Goal: Transaction & Acquisition: Purchase product/service

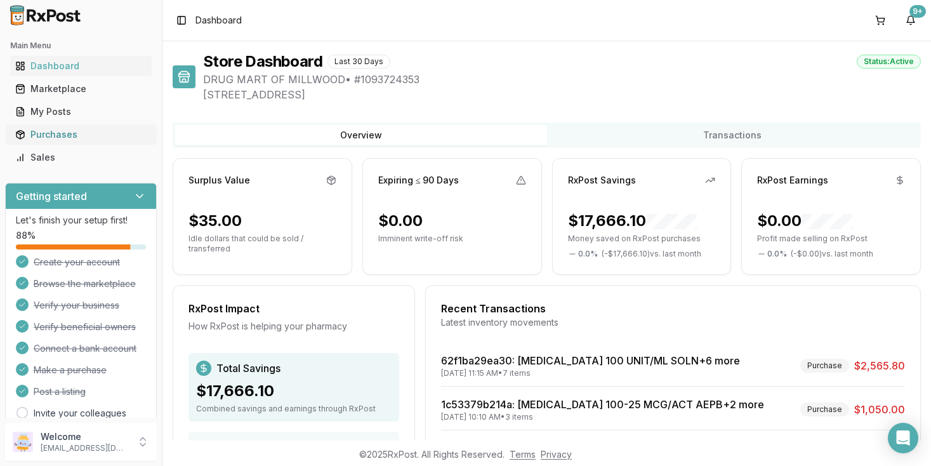
click at [55, 137] on div "Purchases" at bounding box center [80, 134] width 131 height 13
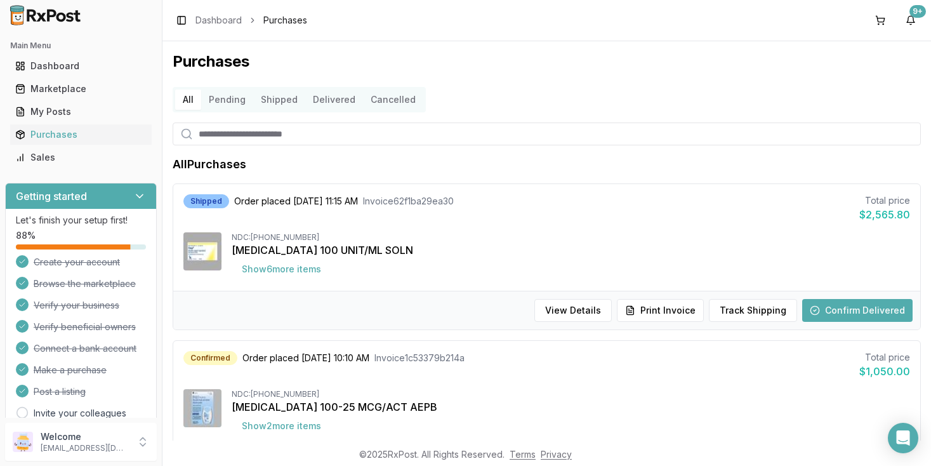
click at [389, 100] on button "Cancelled" at bounding box center [393, 100] width 60 height 20
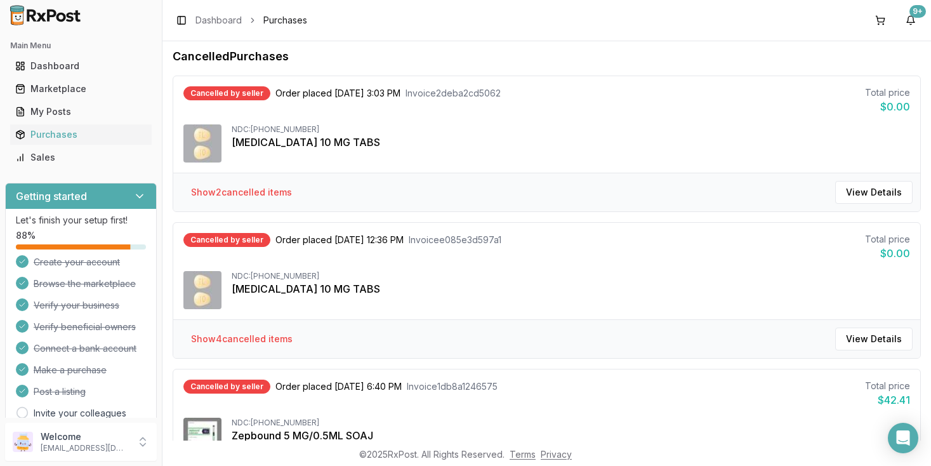
scroll to position [81, 0]
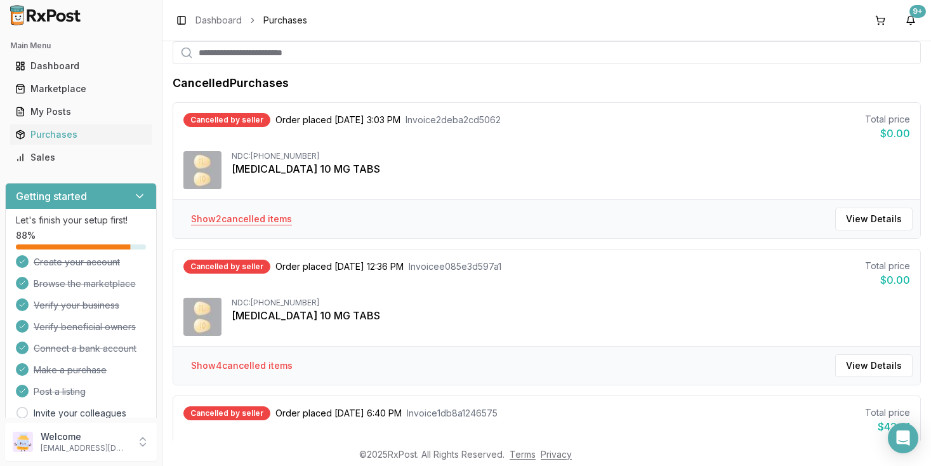
click at [255, 218] on button "Show 2 cancelled item s" at bounding box center [241, 219] width 121 height 23
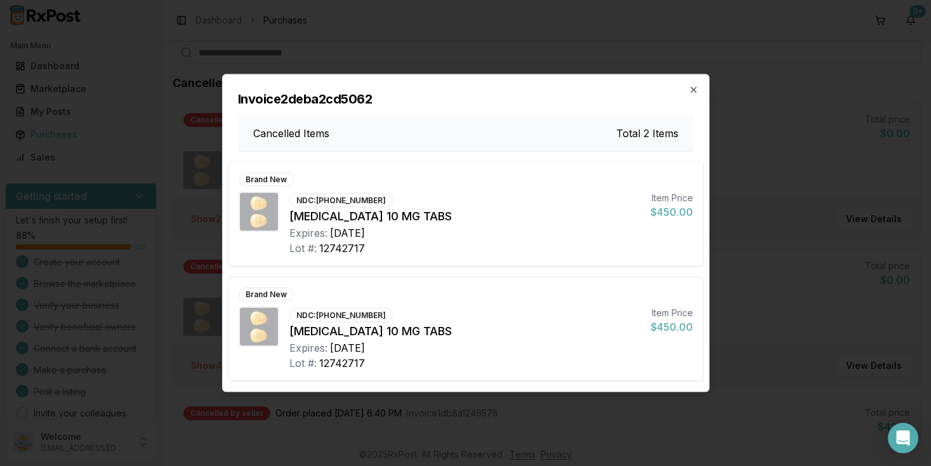
click at [340, 203] on div "NDC: [PHONE_NUMBER]" at bounding box center [340, 201] width 103 height 14
copy div "NDC:"
click at [693, 91] on icon "button" at bounding box center [693, 90] width 5 height 5
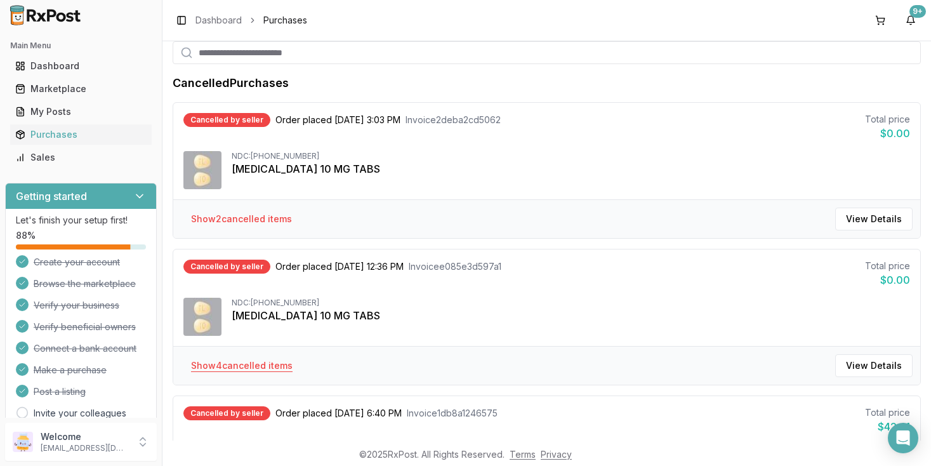
click at [253, 365] on button "Show 4 cancelled item s" at bounding box center [242, 365] width 122 height 23
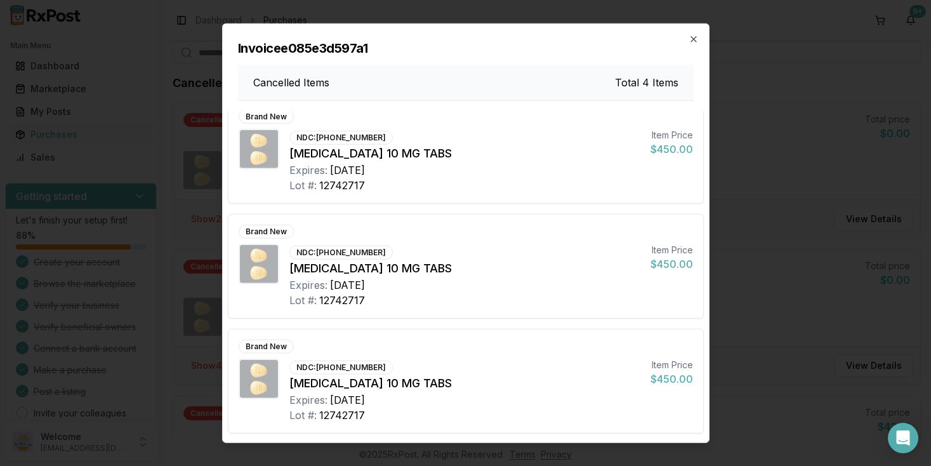
scroll to position [0, 0]
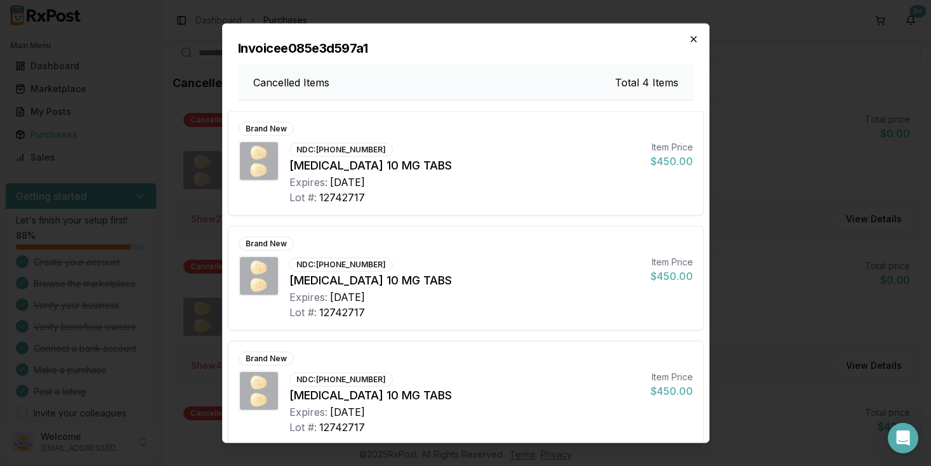
click at [696, 42] on icon "button" at bounding box center [694, 39] width 10 height 10
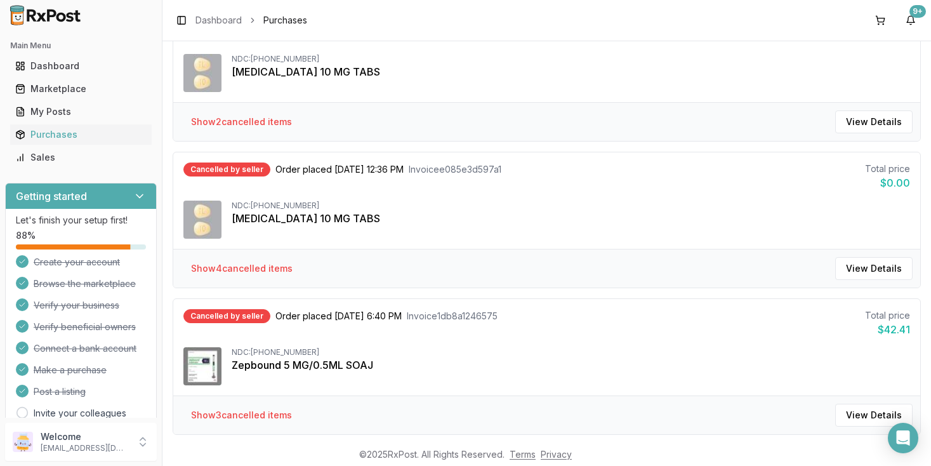
scroll to position [237, 0]
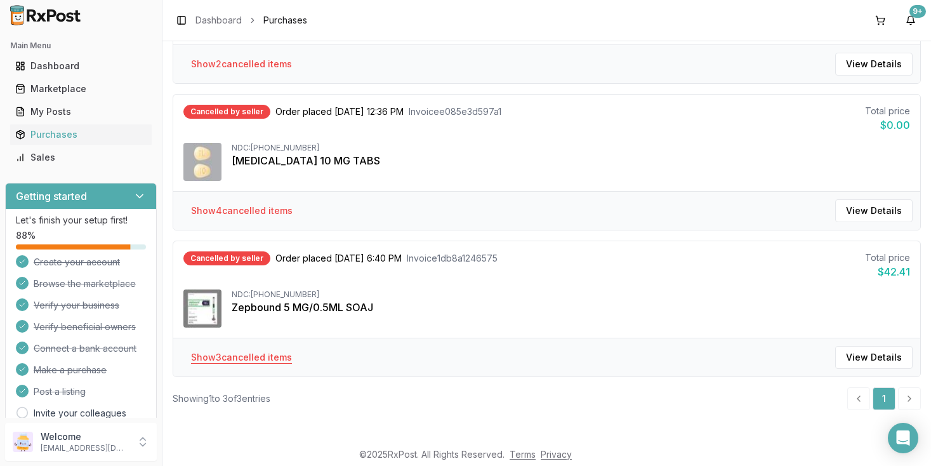
click at [249, 358] on button "Show 3 cancelled item s" at bounding box center [241, 357] width 121 height 23
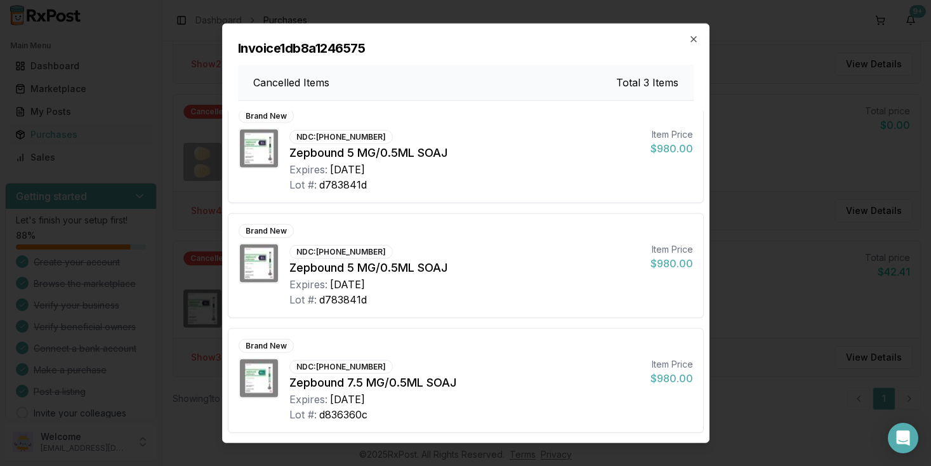
scroll to position [0, 0]
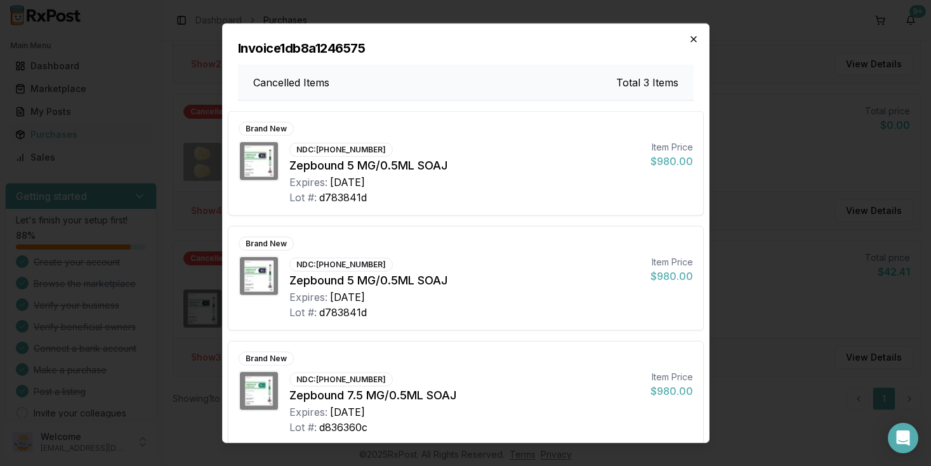
click at [695, 40] on icon "button" at bounding box center [693, 39] width 5 height 5
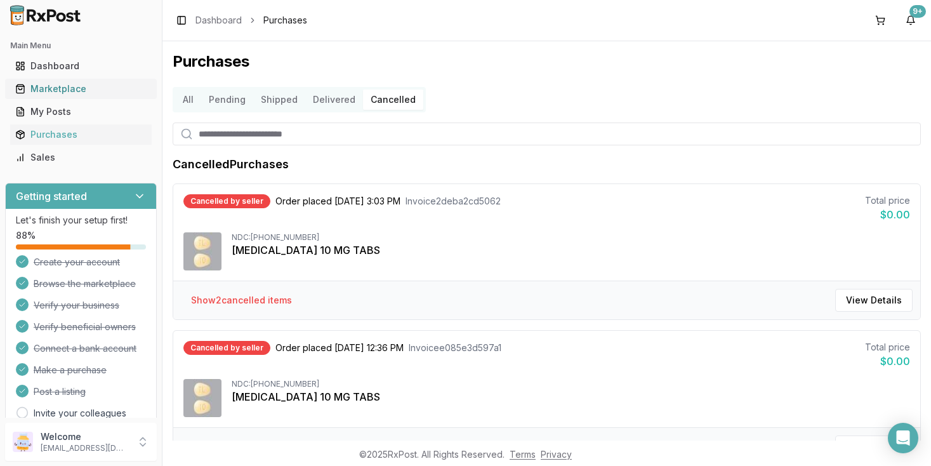
click at [65, 91] on div "Marketplace" at bounding box center [80, 89] width 131 height 13
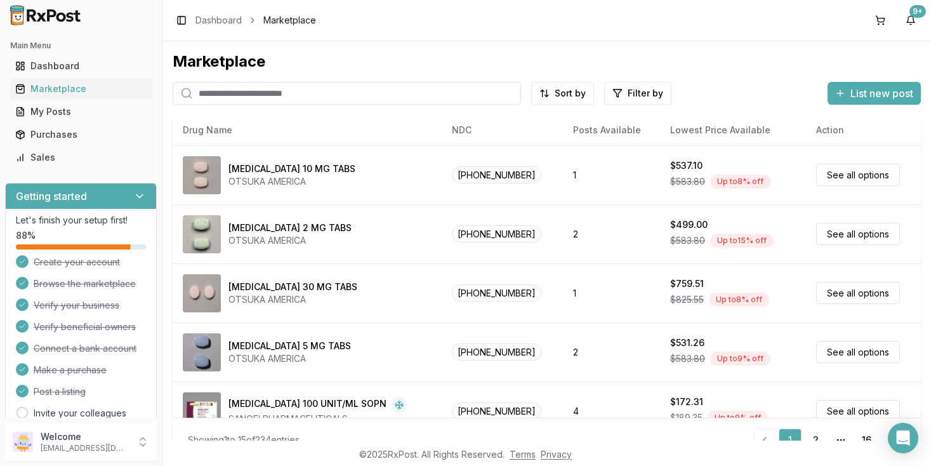
click at [314, 99] on input "search" at bounding box center [347, 93] width 349 height 23
type input "**********"
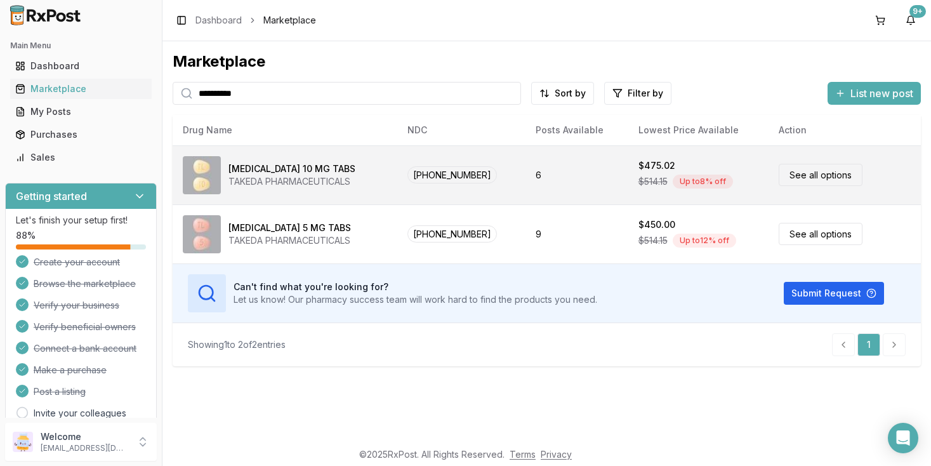
click at [799, 173] on link "See all options" at bounding box center [821, 175] width 84 height 22
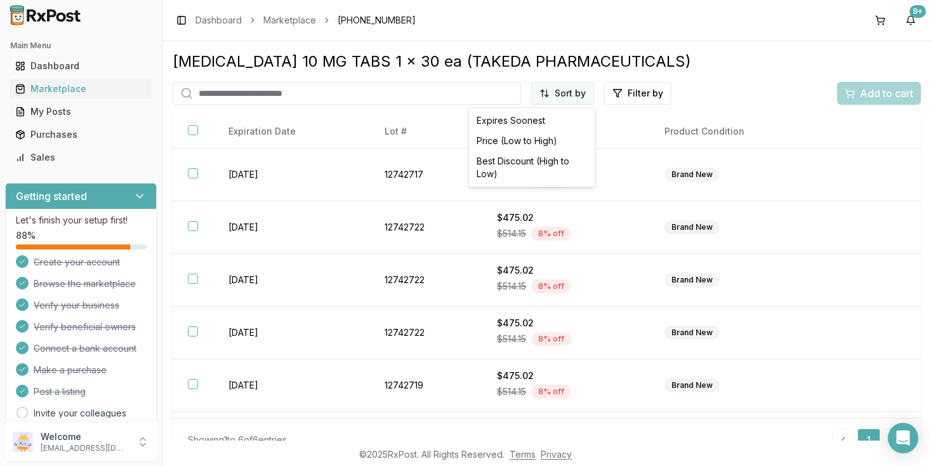
click at [576, 94] on html "Main Menu Dashboard Marketplace My Posts Purchases Sales Getting started Let's …" at bounding box center [465, 233] width 931 height 466
click at [521, 142] on div "Price (Low to High)" at bounding box center [532, 141] width 121 height 20
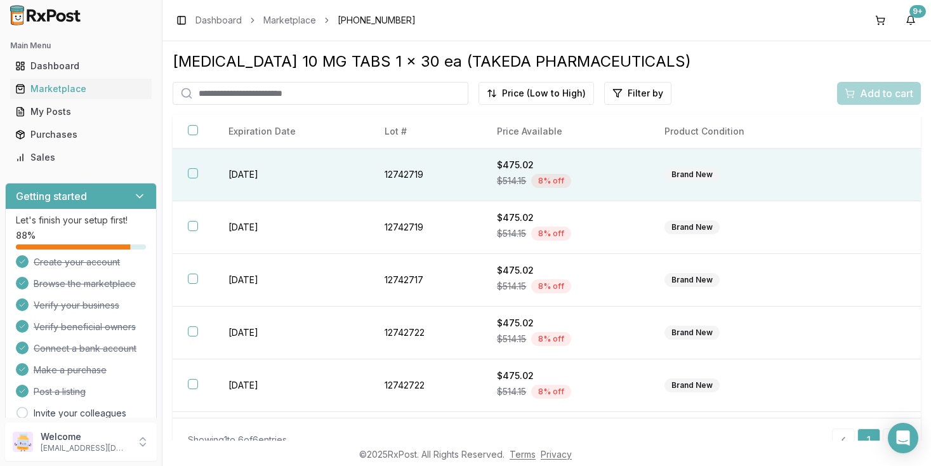
click at [193, 178] on button "button" at bounding box center [193, 173] width 10 height 10
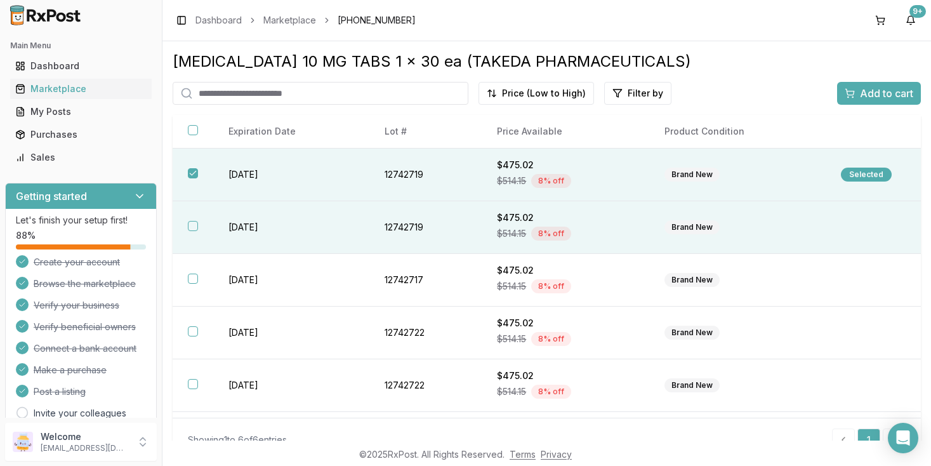
click at [194, 231] on button "button" at bounding box center [193, 226] width 10 height 10
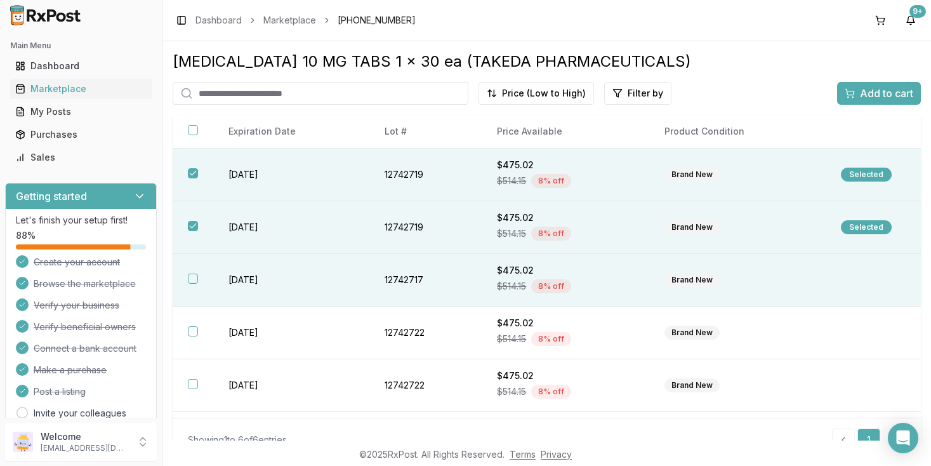
click at [197, 284] on button "button" at bounding box center [193, 279] width 10 height 10
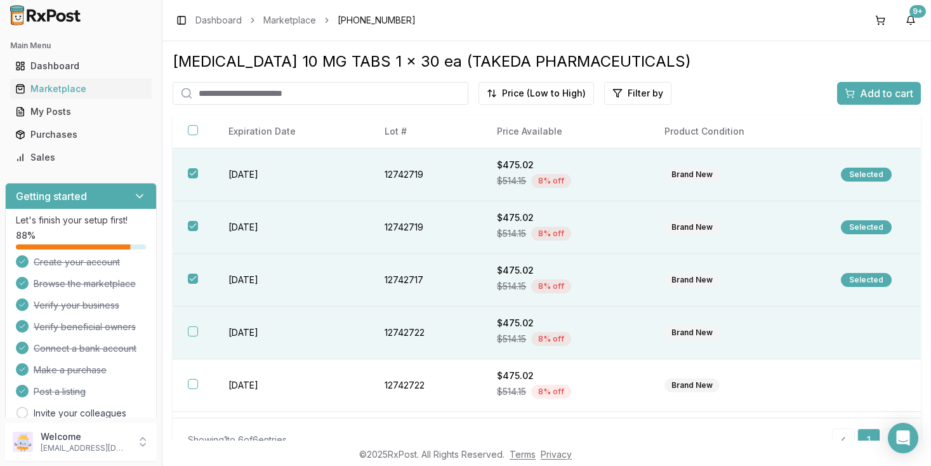
click at [194, 343] on th at bounding box center [193, 333] width 41 height 53
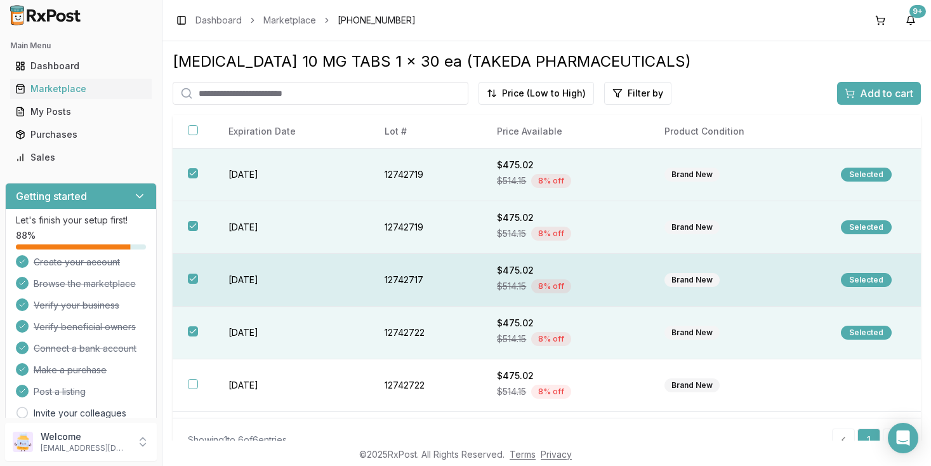
click at [197, 283] on button "button" at bounding box center [193, 279] width 10 height 10
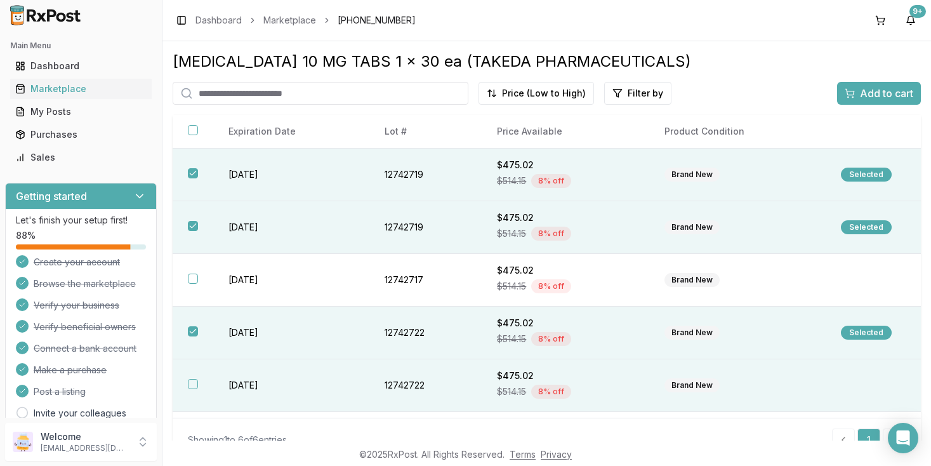
click at [196, 396] on th at bounding box center [193, 385] width 41 height 53
click at [865, 97] on span "Add to cart" at bounding box center [886, 93] width 53 height 15
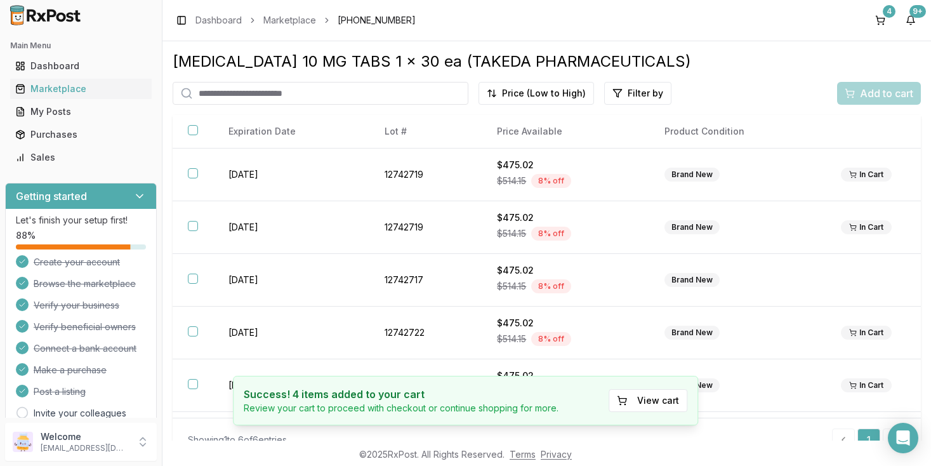
click at [317, 95] on input "search" at bounding box center [321, 93] width 296 height 23
type input "********"
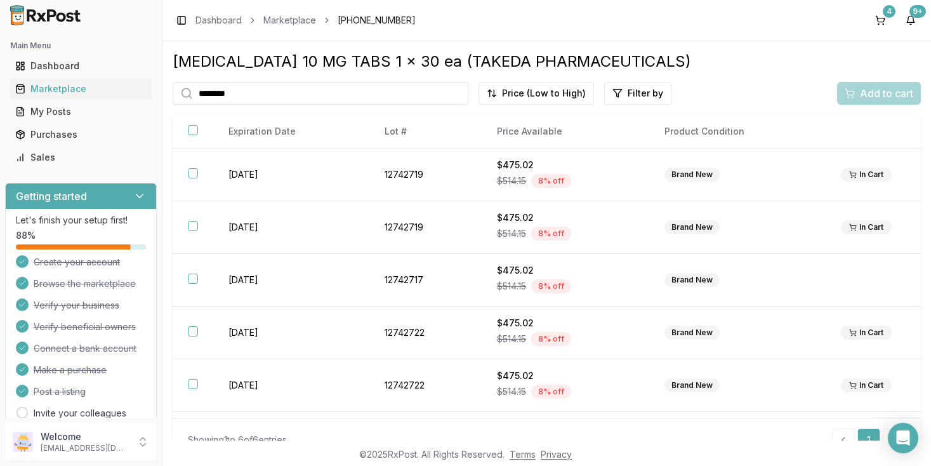
click at [274, 92] on input "********" at bounding box center [321, 93] width 296 height 23
click at [340, 95] on input "********" at bounding box center [321, 93] width 296 height 23
click at [65, 95] on div "Marketplace" at bounding box center [80, 89] width 131 height 13
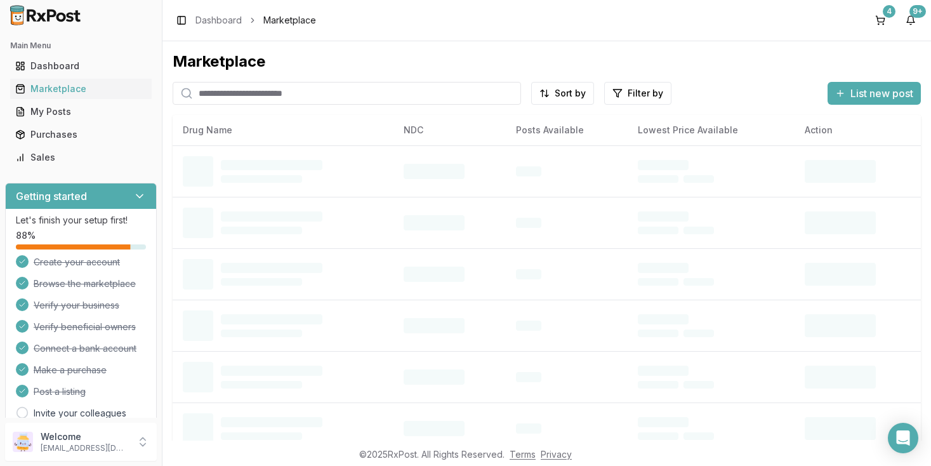
click at [286, 94] on input "search" at bounding box center [347, 93] width 349 height 23
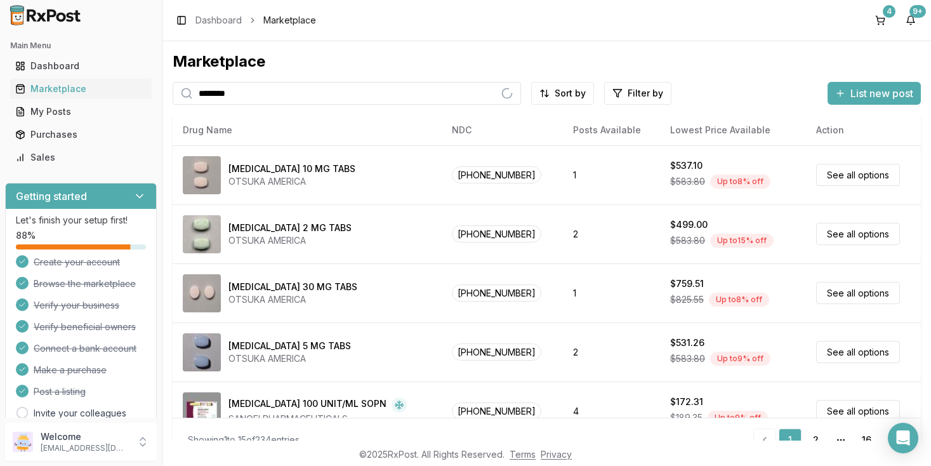
type input "********"
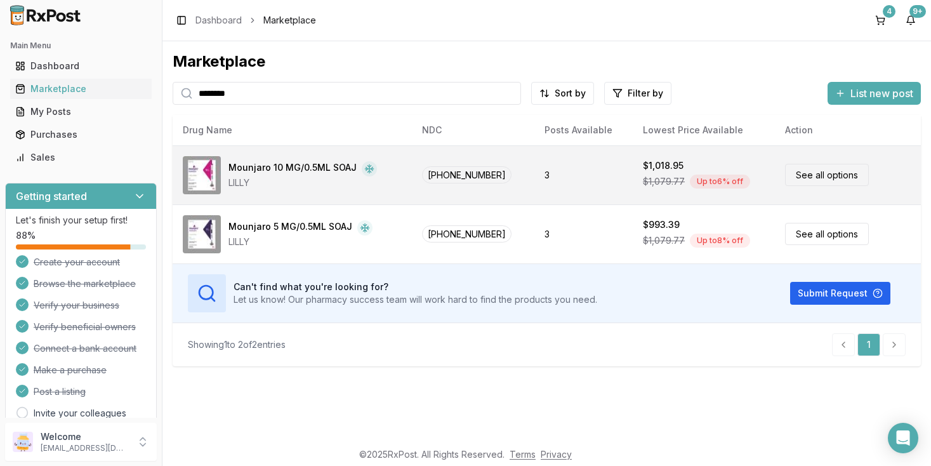
click at [802, 175] on link "See all options" at bounding box center [827, 175] width 84 height 22
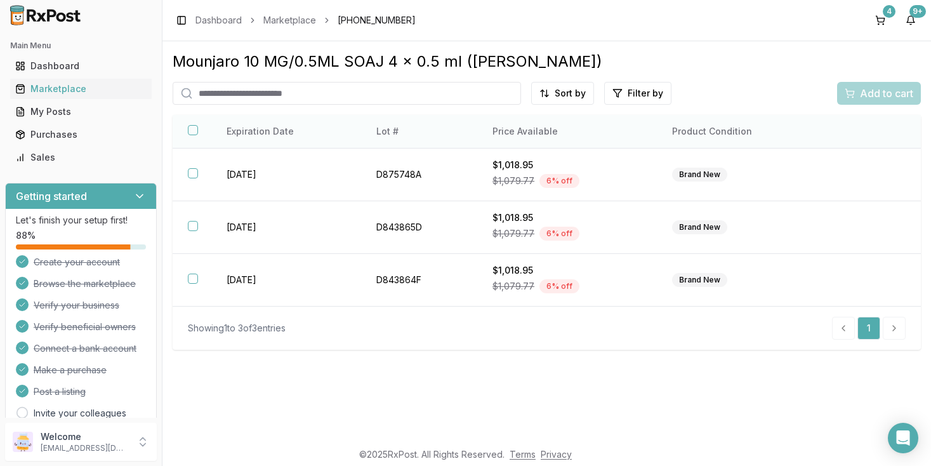
click at [194, 135] on button "button" at bounding box center [193, 130] width 10 height 10
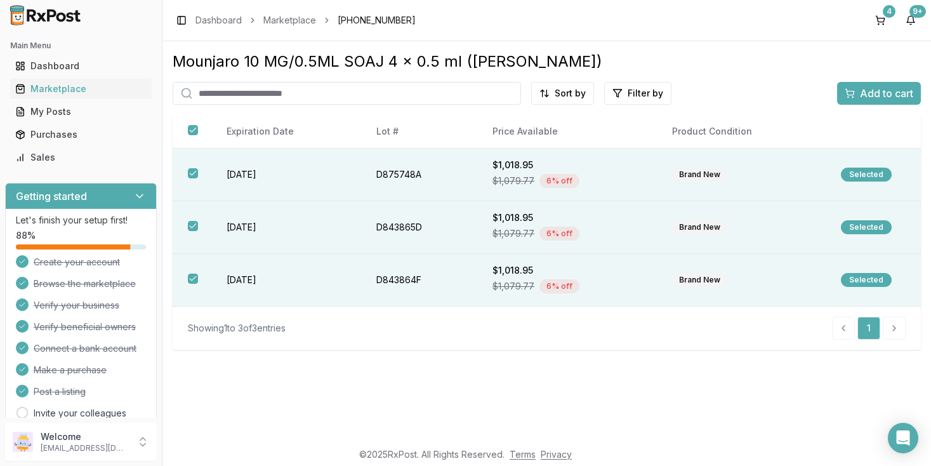
click at [879, 100] on span "Add to cart" at bounding box center [886, 93] width 53 height 15
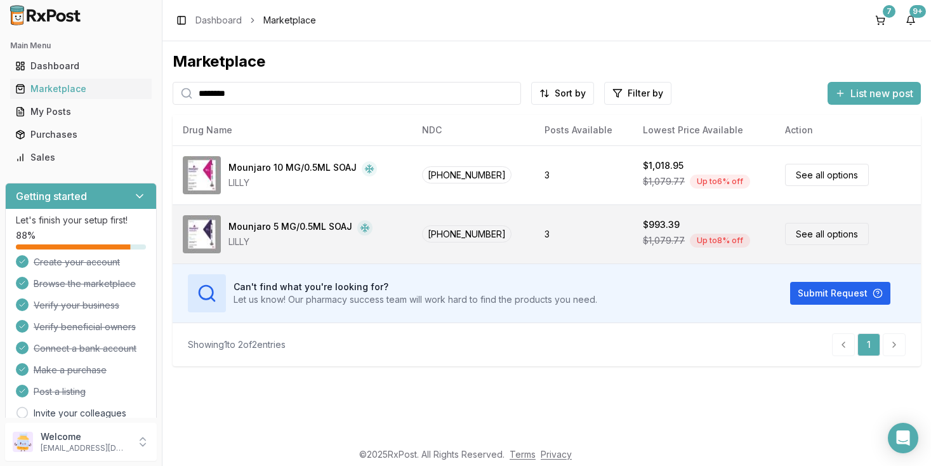
click at [806, 232] on link "See all options" at bounding box center [827, 234] width 84 height 22
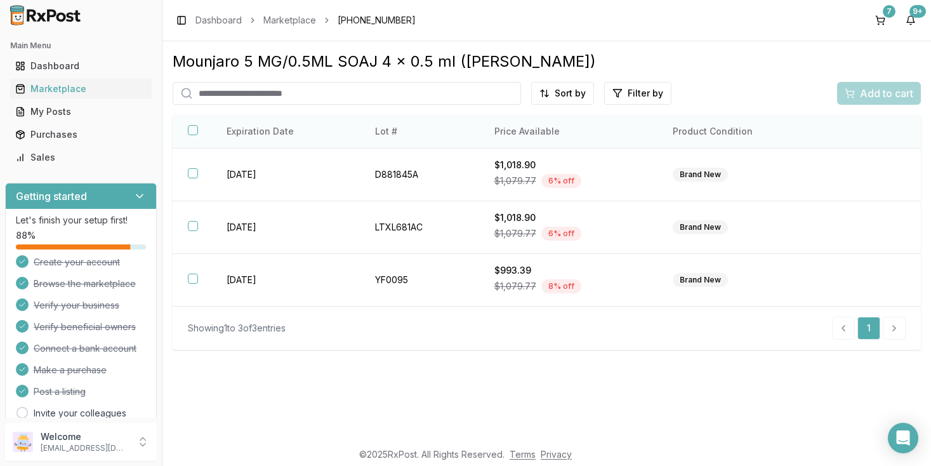
click at [193, 133] on button "button" at bounding box center [193, 130] width 10 height 10
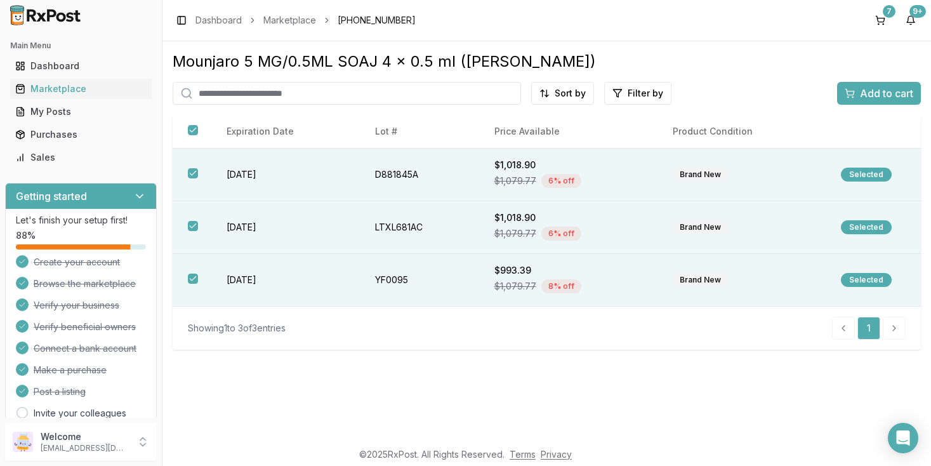
click at [879, 93] on span "Add to cart" at bounding box center [886, 93] width 53 height 15
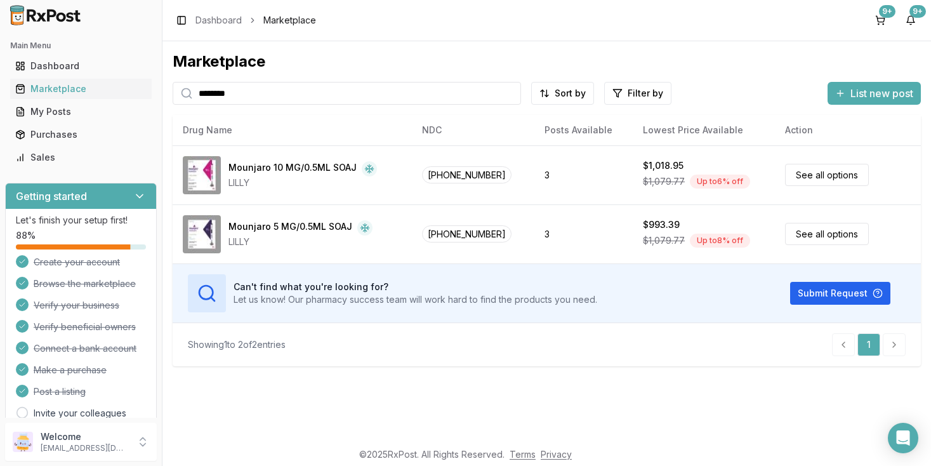
click at [323, 96] on input "********" at bounding box center [347, 93] width 349 height 23
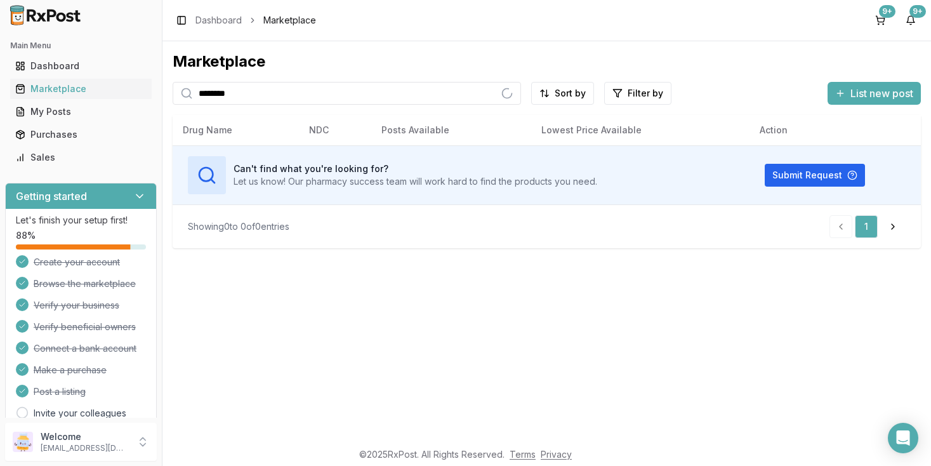
type input "********"
click at [70, 91] on div "Marketplace" at bounding box center [80, 89] width 131 height 13
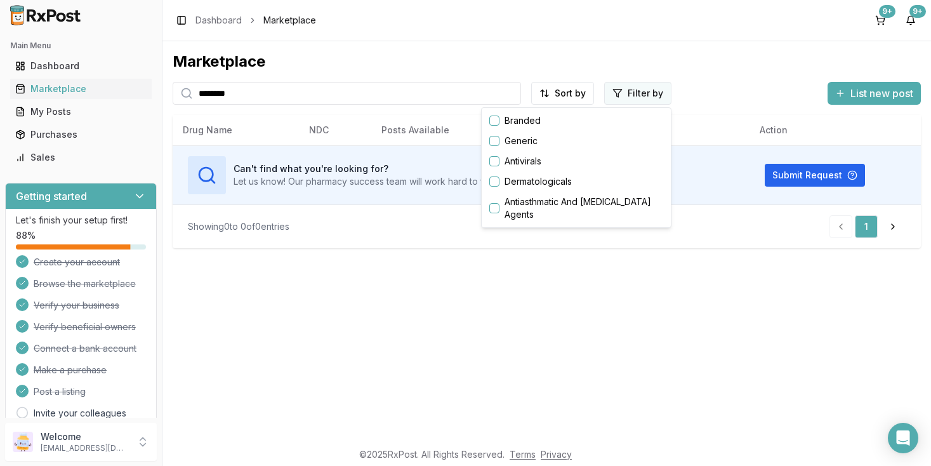
click at [637, 95] on html "Main Menu Dashboard Marketplace My Posts Purchases Sales Getting started Let's …" at bounding box center [465, 233] width 931 height 466
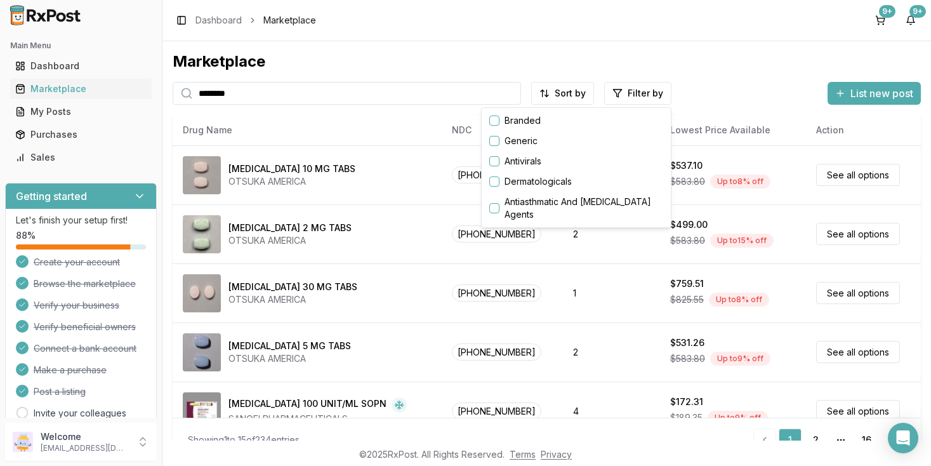
click at [496, 121] on button "button" at bounding box center [494, 121] width 10 height 10
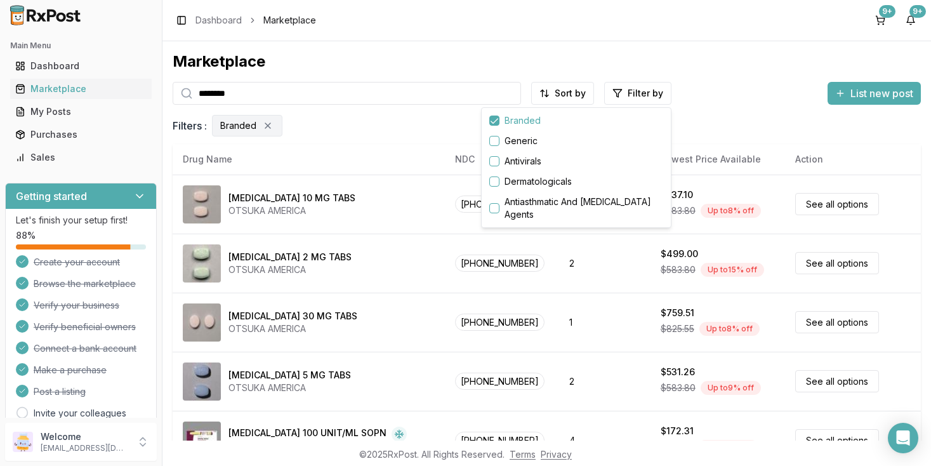
click at [378, 131] on html "Main Menu Dashboard Marketplace My Posts Purchases Sales Getting started Let's …" at bounding box center [465, 233] width 931 height 466
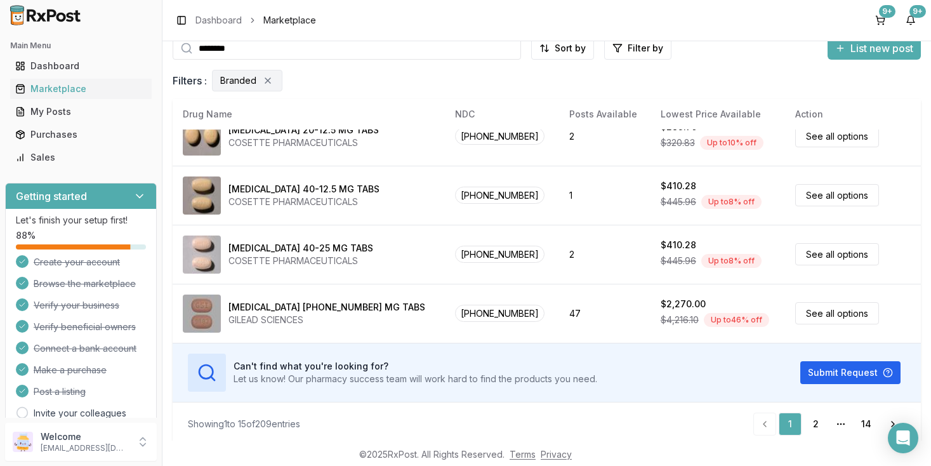
scroll to position [51, 0]
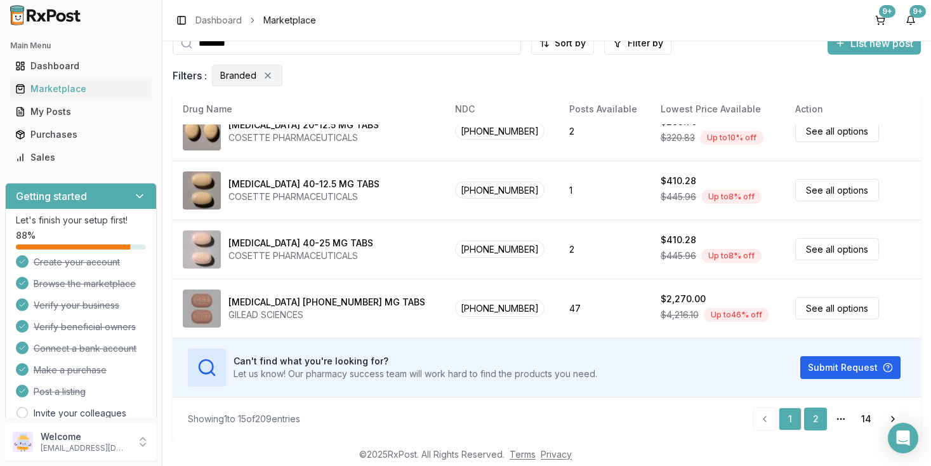
click at [814, 422] on link "2" at bounding box center [815, 419] width 23 height 23
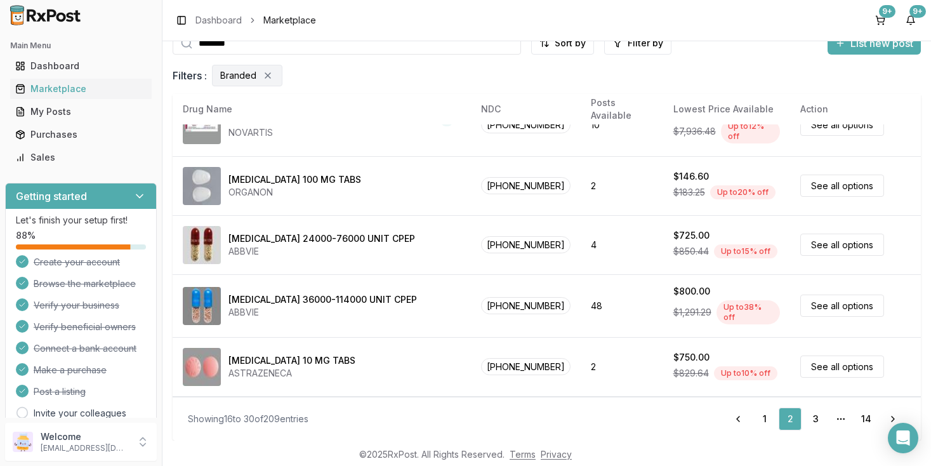
scroll to position [672, 0]
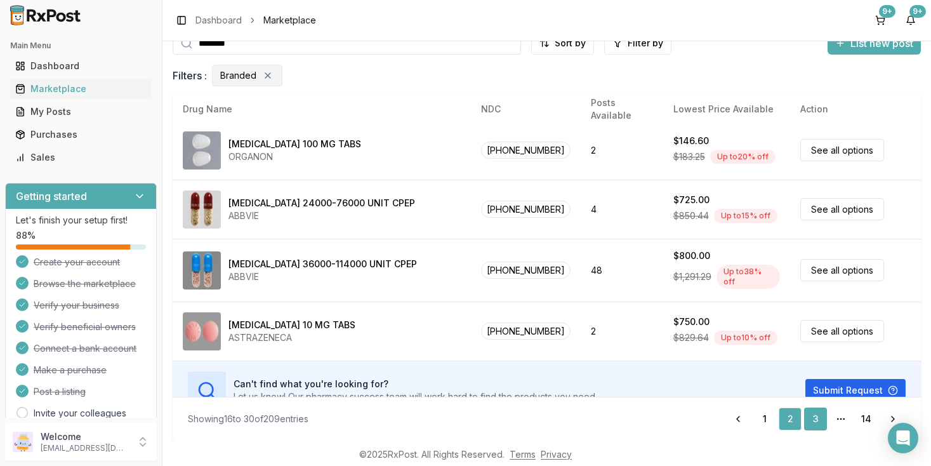
click at [818, 421] on link "3" at bounding box center [815, 419] width 23 height 23
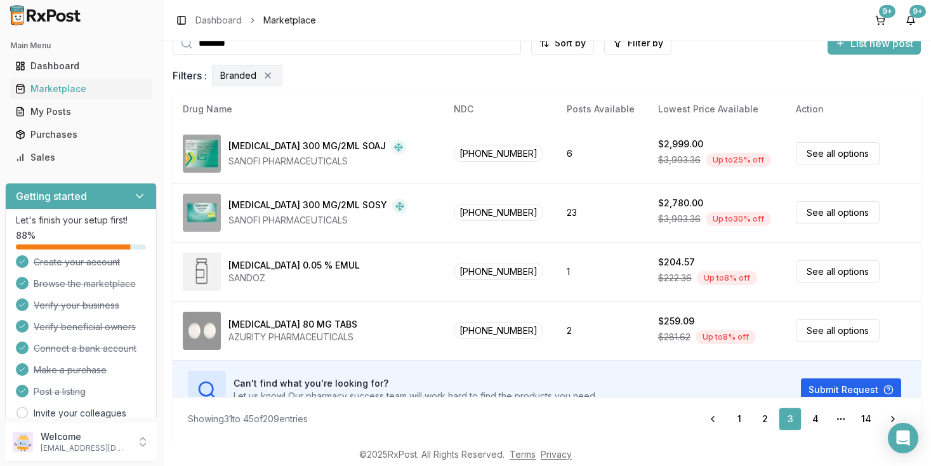
scroll to position [672, 0]
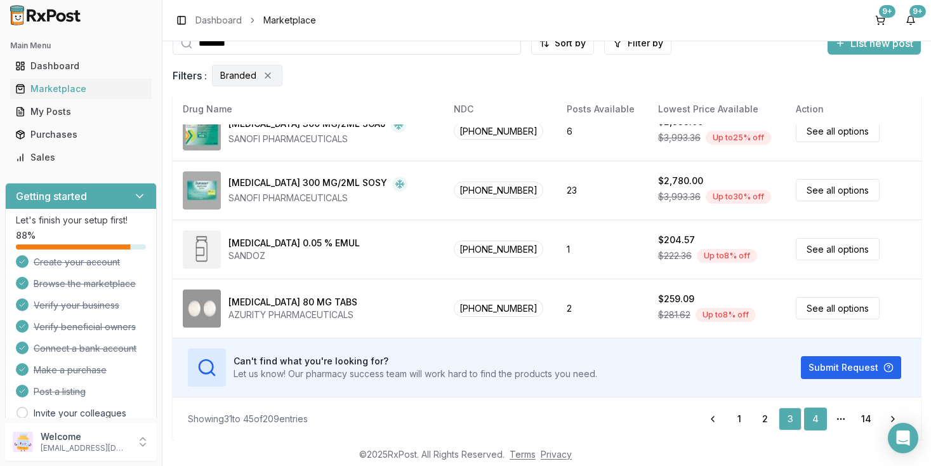
click at [816, 418] on link "4" at bounding box center [815, 419] width 23 height 23
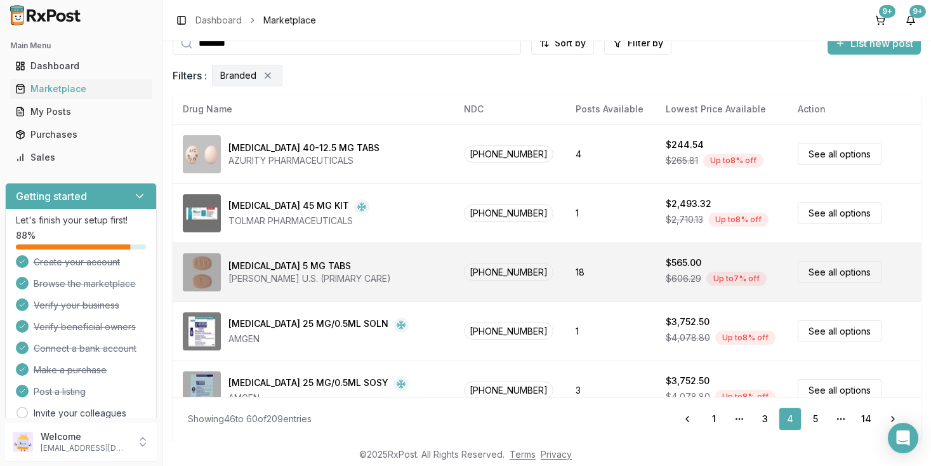
click at [817, 272] on link "See all options" at bounding box center [840, 272] width 84 height 22
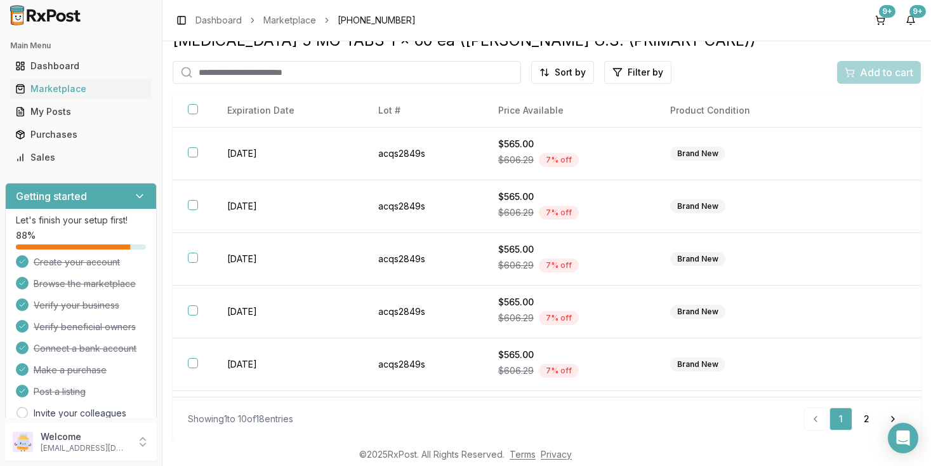
scroll to position [22, 0]
click at [582, 70] on html "Main Menu Dashboard Marketplace My Posts Purchases Sales Getting started Let's …" at bounding box center [465, 233] width 931 height 466
click at [534, 119] on div "Price (Low to High)" at bounding box center [532, 120] width 121 height 20
click at [196, 114] on button "button" at bounding box center [193, 109] width 10 height 10
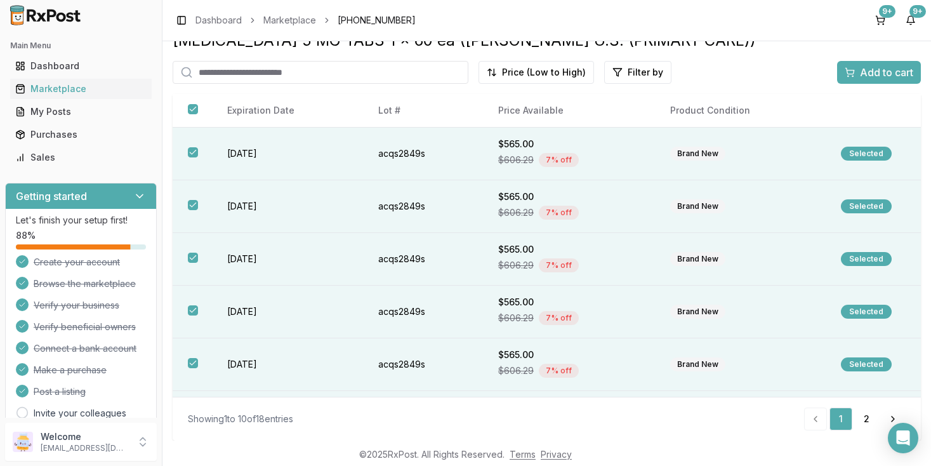
click at [866, 76] on span "Add to cart" at bounding box center [886, 72] width 53 height 15
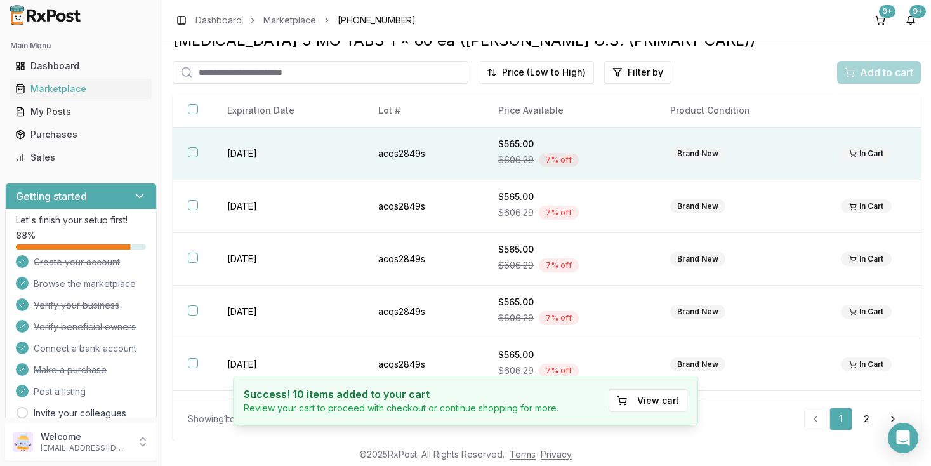
scroll to position [260, 0]
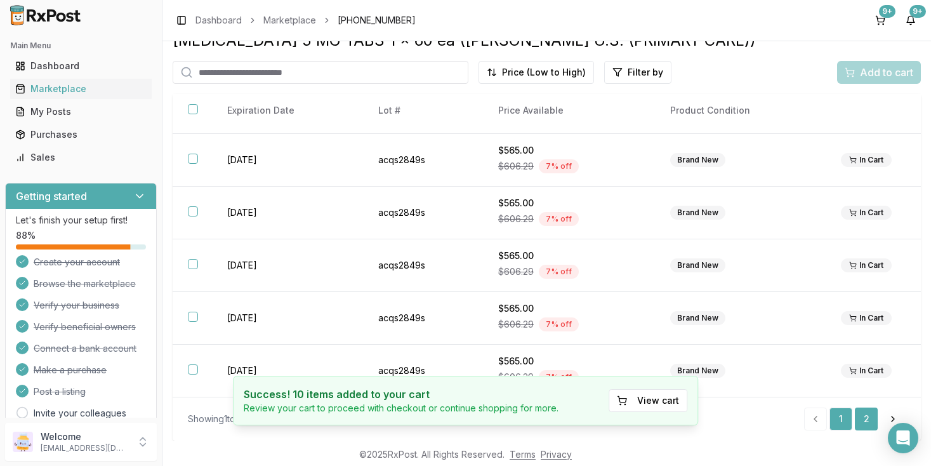
click at [868, 421] on link "2" at bounding box center [866, 419] width 23 height 23
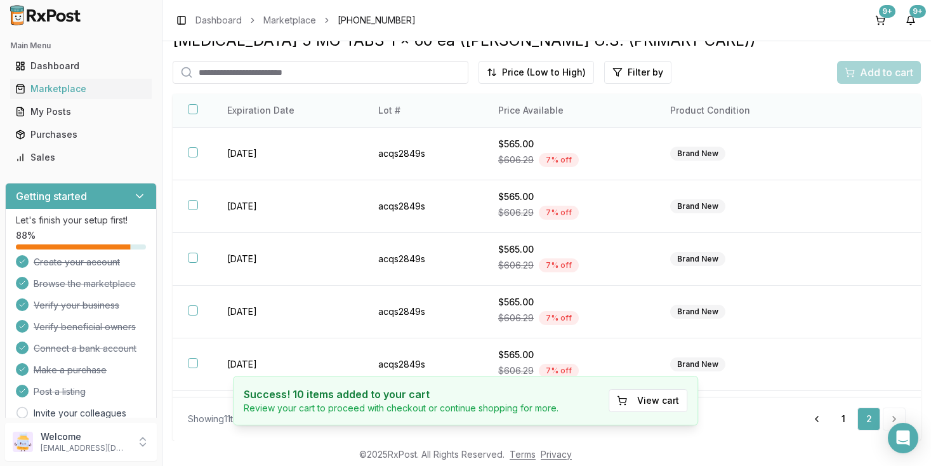
click at [195, 112] on button "button" at bounding box center [193, 109] width 10 height 10
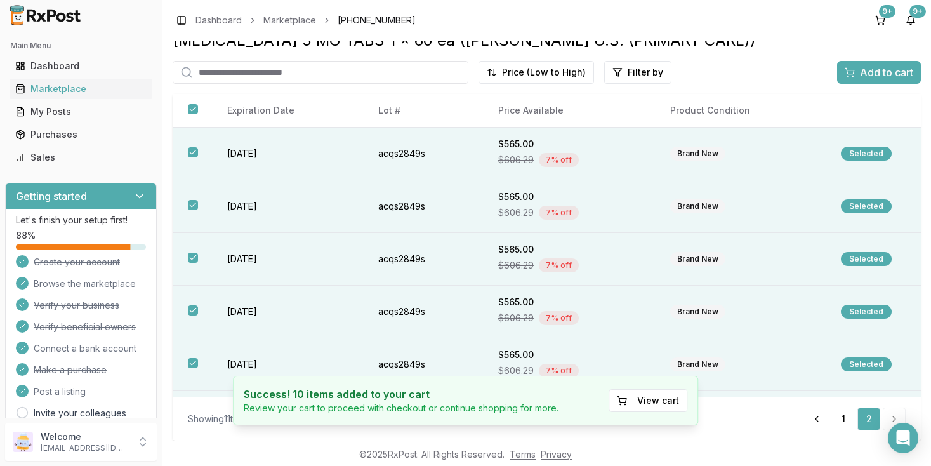
click at [864, 77] on span "Add to cart" at bounding box center [886, 72] width 53 height 15
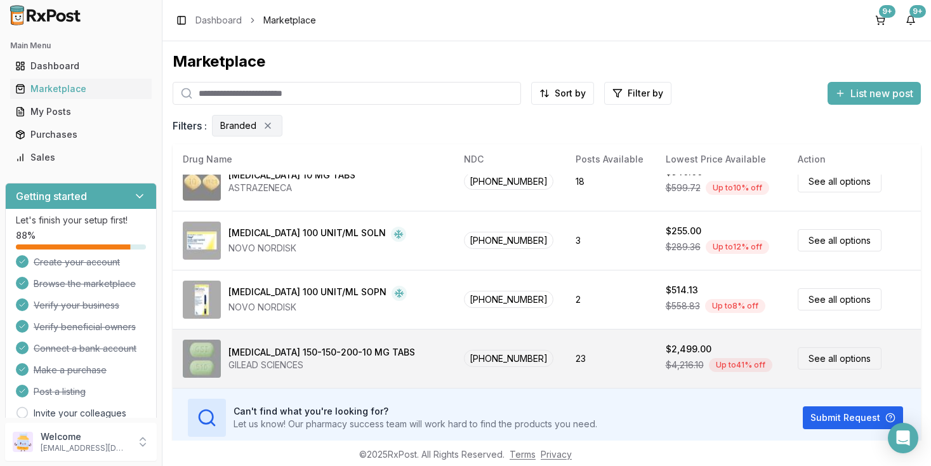
scroll to position [51, 0]
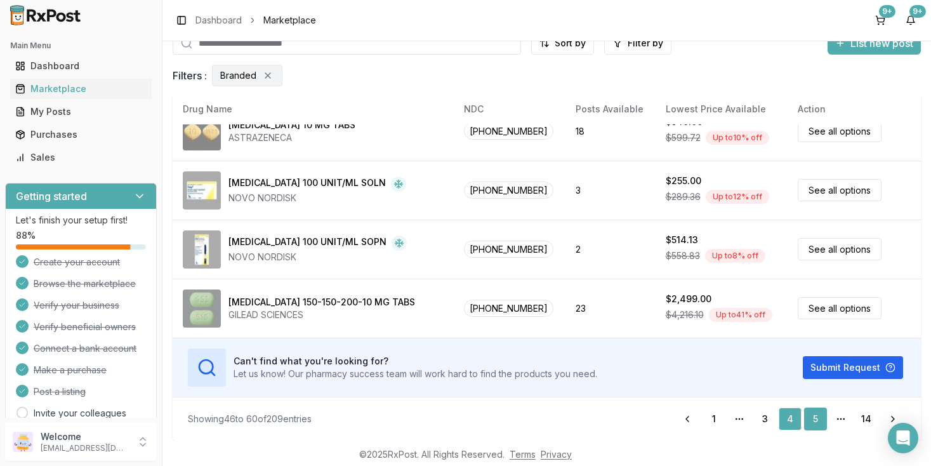
click at [815, 422] on link "5" at bounding box center [815, 419] width 23 height 23
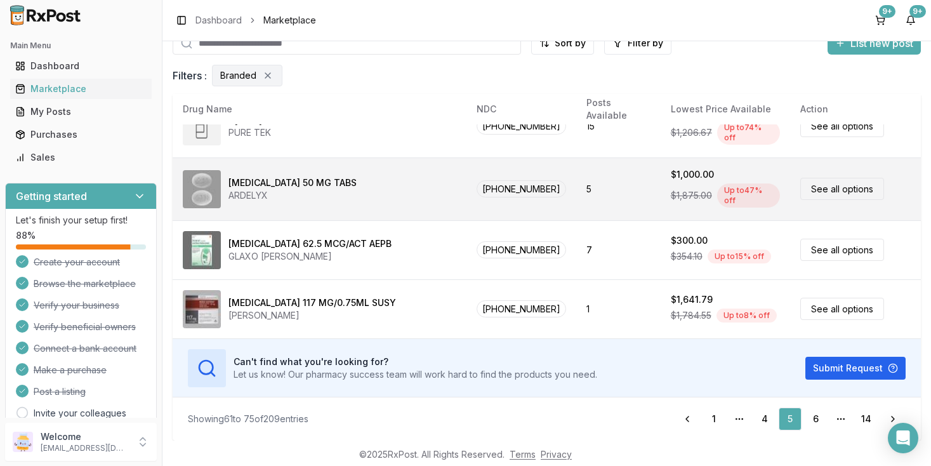
scroll to position [688, 0]
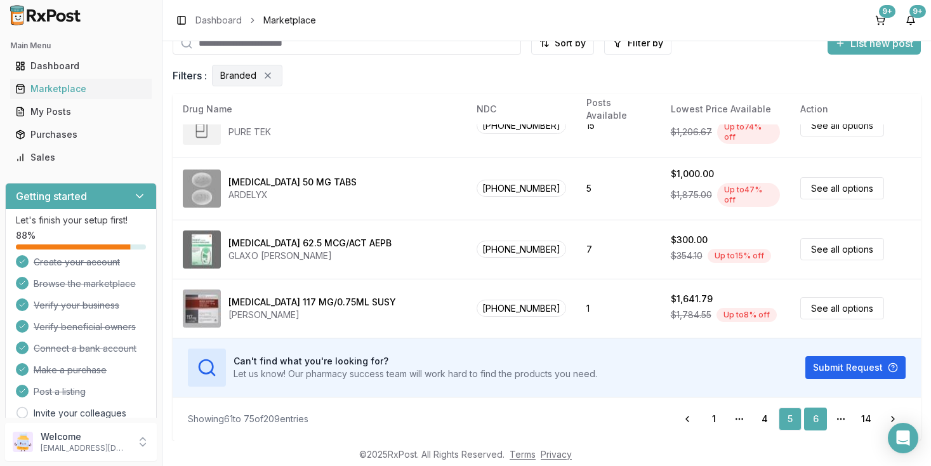
click at [816, 421] on link "6" at bounding box center [815, 419] width 23 height 23
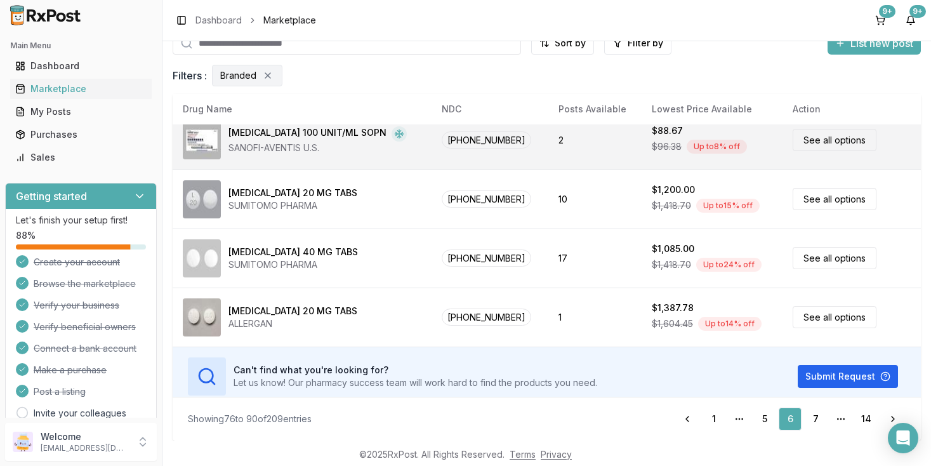
scroll to position [672, 0]
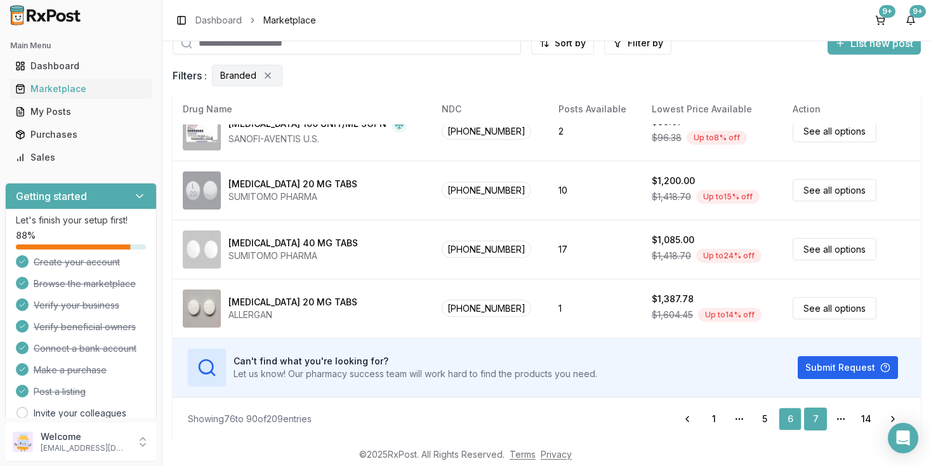
click at [814, 422] on link "7" at bounding box center [815, 419] width 23 height 23
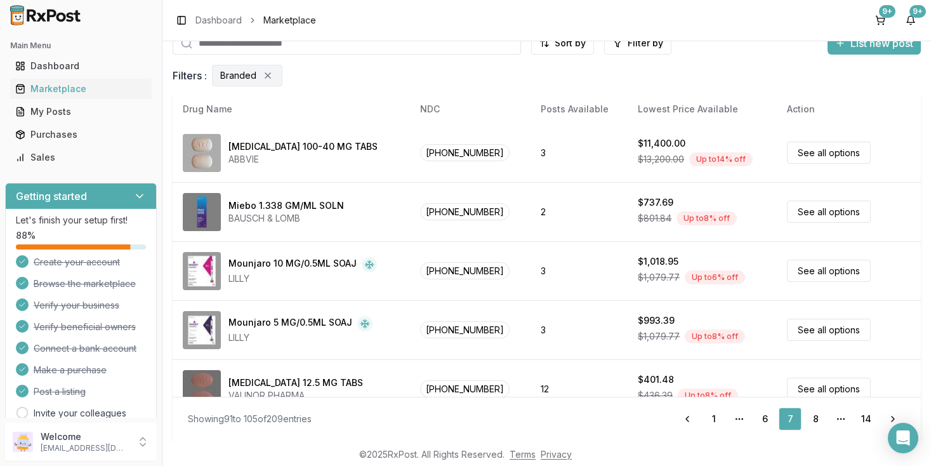
scroll to position [359, 0]
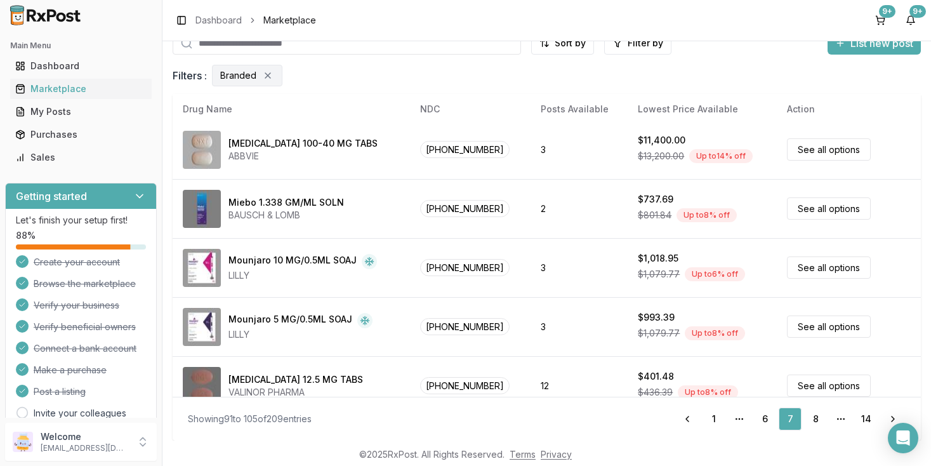
click at [552, 204] on td "2" at bounding box center [579, 208] width 97 height 59
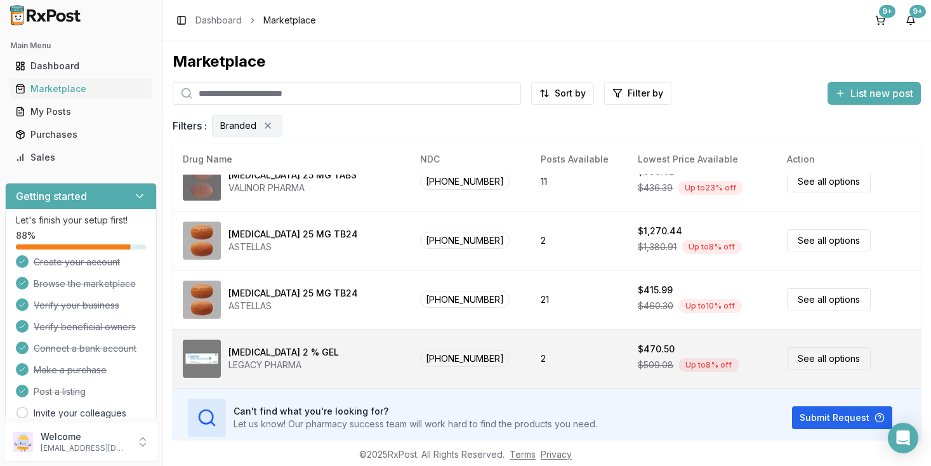
scroll to position [51, 0]
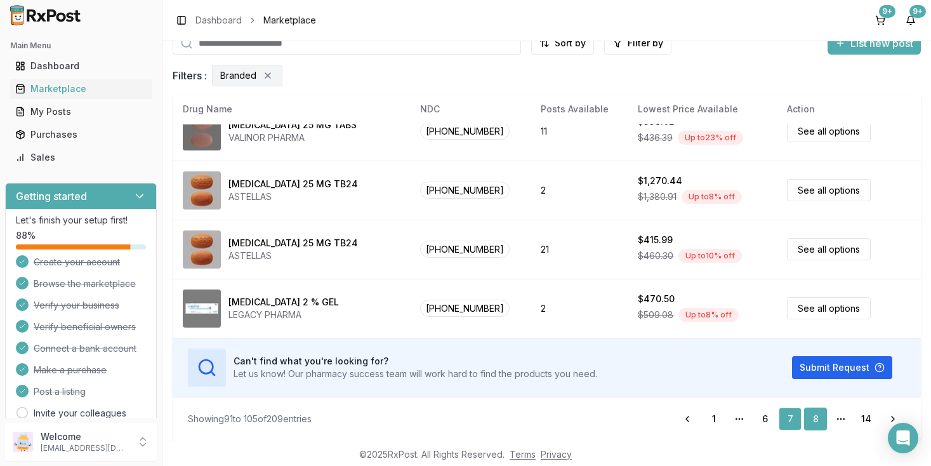
click at [814, 419] on link "8" at bounding box center [815, 419] width 23 height 23
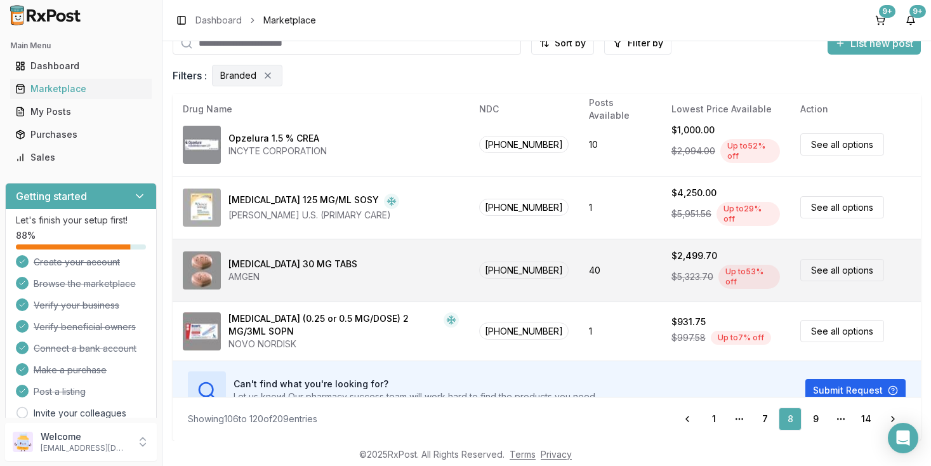
scroll to position [688, 0]
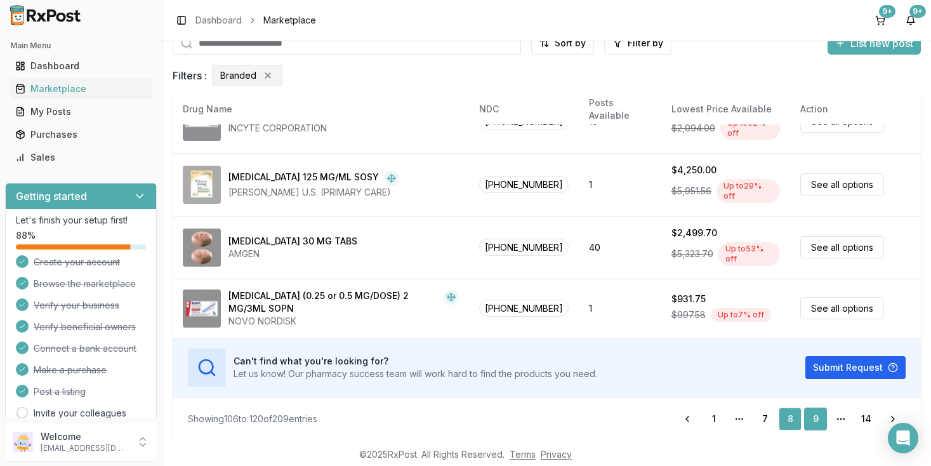
click at [819, 421] on link "9" at bounding box center [815, 419] width 23 height 23
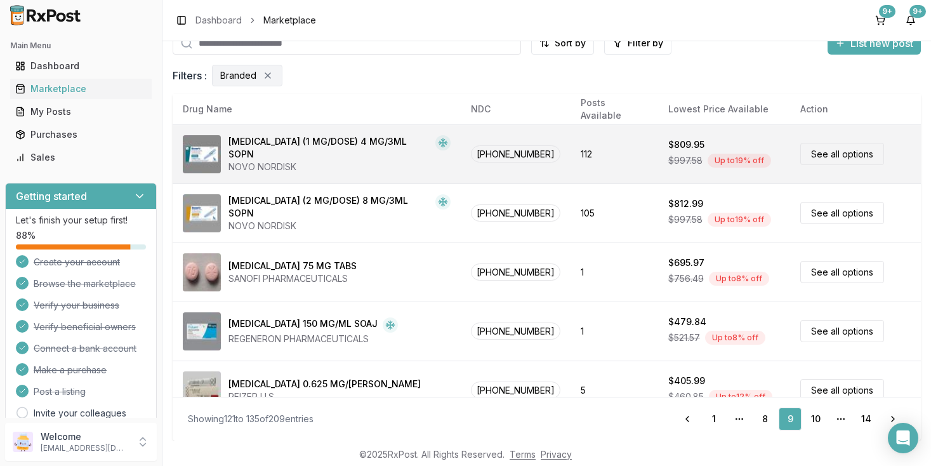
click at [822, 155] on link "See all options" at bounding box center [843, 154] width 84 height 22
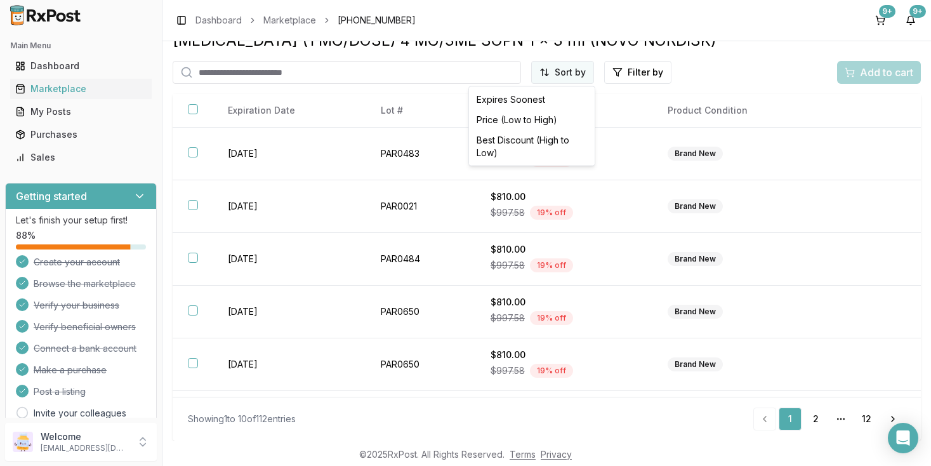
scroll to position [22, 0]
click at [568, 74] on html "Main Menu Dashboard Marketplace My Posts Purchases Sales Getting started Let's …" at bounding box center [465, 233] width 931 height 466
click at [536, 120] on div "Price (Low to High)" at bounding box center [532, 120] width 121 height 20
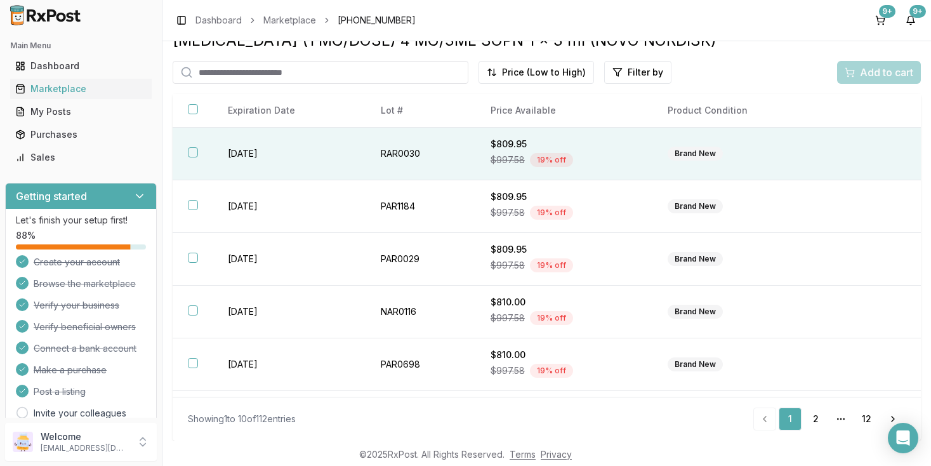
click at [192, 157] on button "button" at bounding box center [193, 152] width 10 height 10
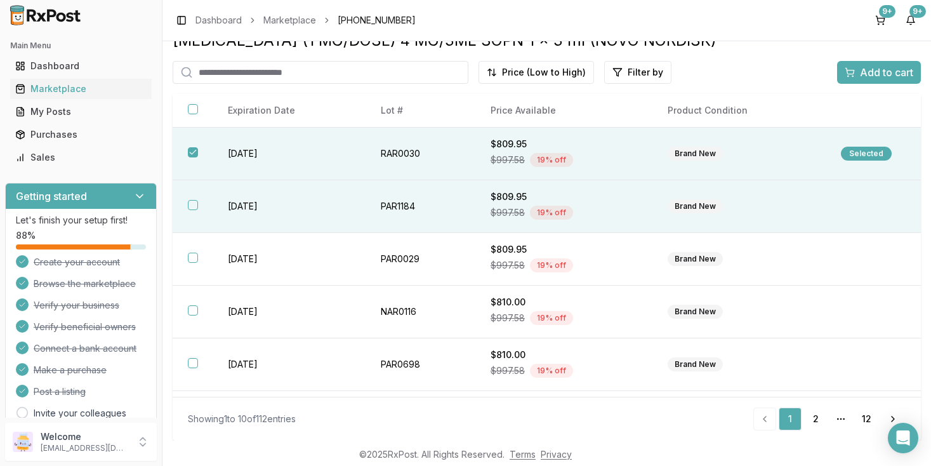
click at [195, 210] on button "button" at bounding box center [193, 205] width 10 height 10
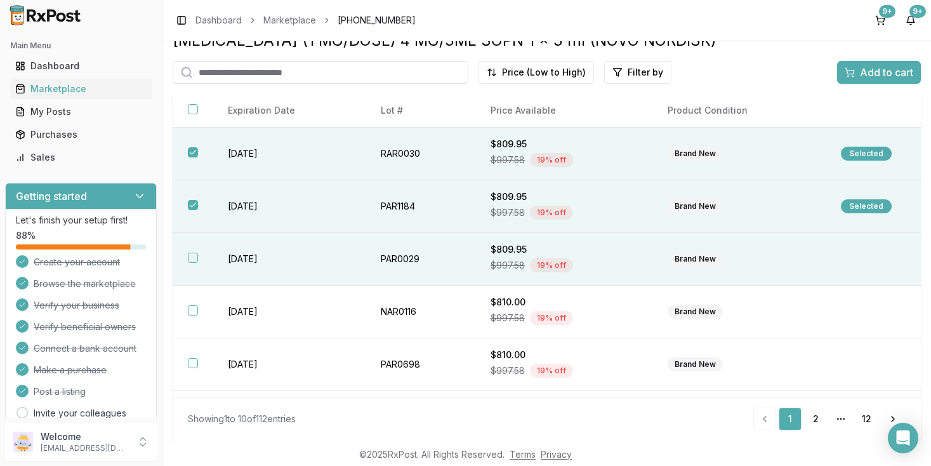
click at [196, 263] on button "button" at bounding box center [193, 258] width 10 height 10
click at [870, 79] on span "Add to cart" at bounding box center [886, 72] width 53 height 15
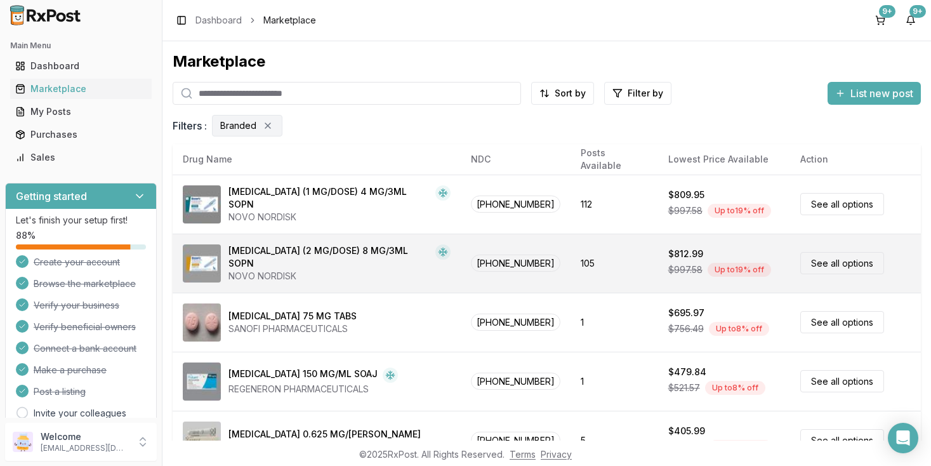
click at [820, 261] on link "See all options" at bounding box center [843, 263] width 84 height 22
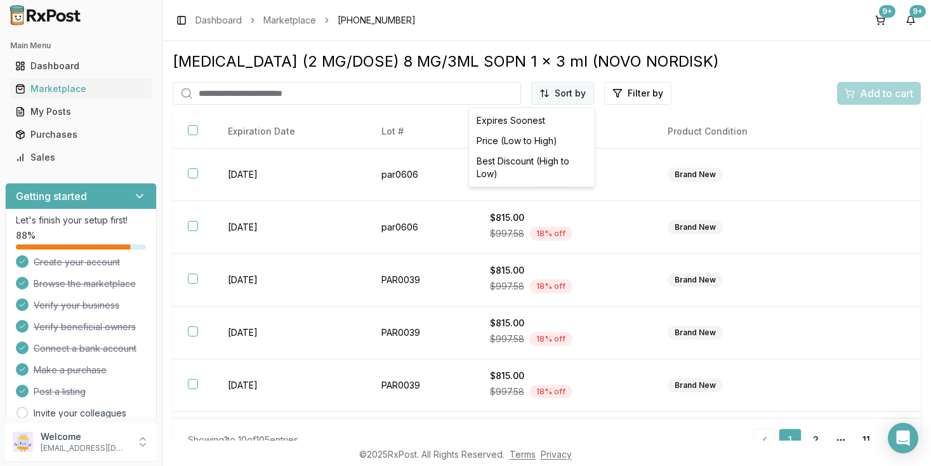
click at [569, 95] on html "Main Menu Dashboard Marketplace My Posts Purchases Sales Getting started Let's …" at bounding box center [465, 233] width 931 height 466
click at [534, 139] on div "Price (Low to High)" at bounding box center [532, 141] width 121 height 20
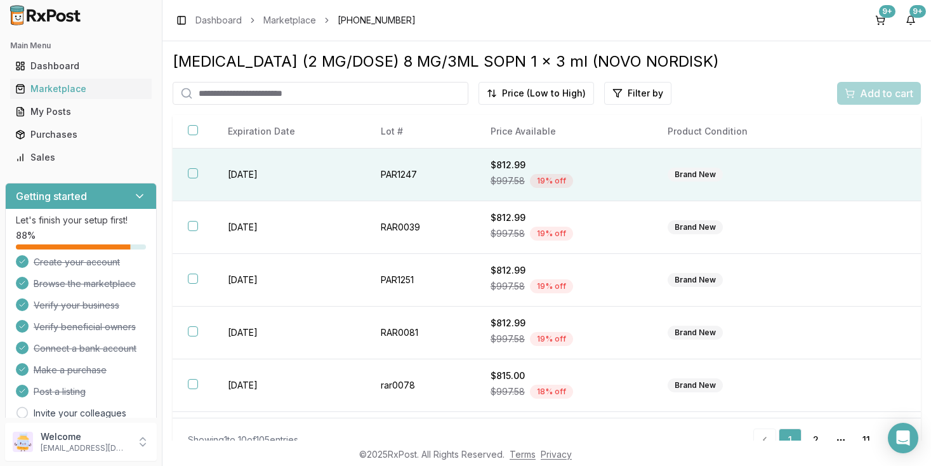
click at [192, 178] on button "button" at bounding box center [193, 173] width 10 height 10
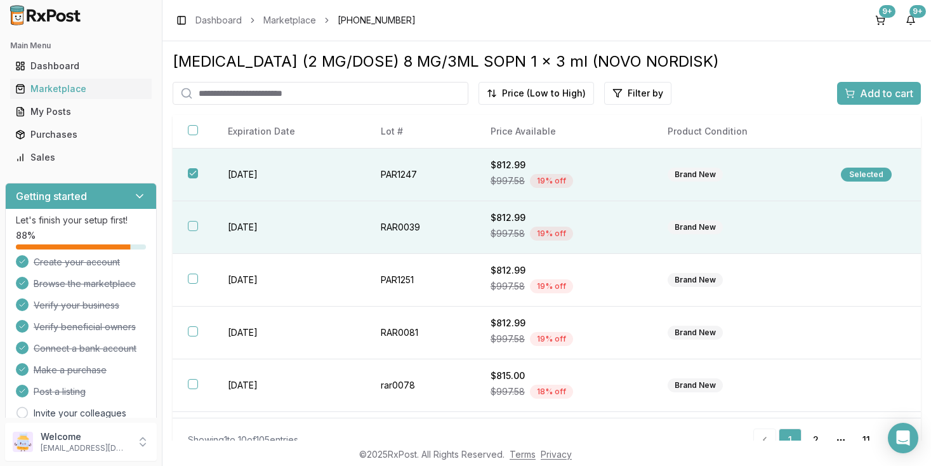
click at [196, 229] on button "button" at bounding box center [193, 226] width 10 height 10
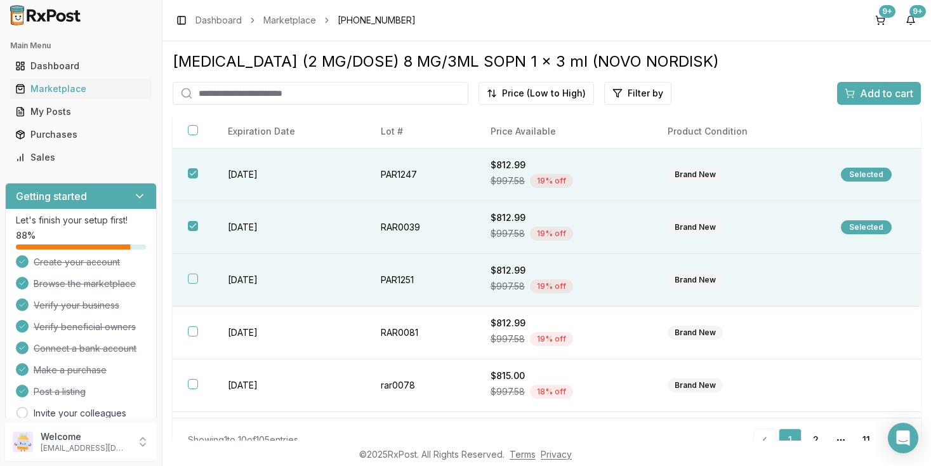
click at [194, 284] on button "button" at bounding box center [193, 279] width 10 height 10
click at [898, 89] on span "Add to cart" at bounding box center [886, 93] width 53 height 15
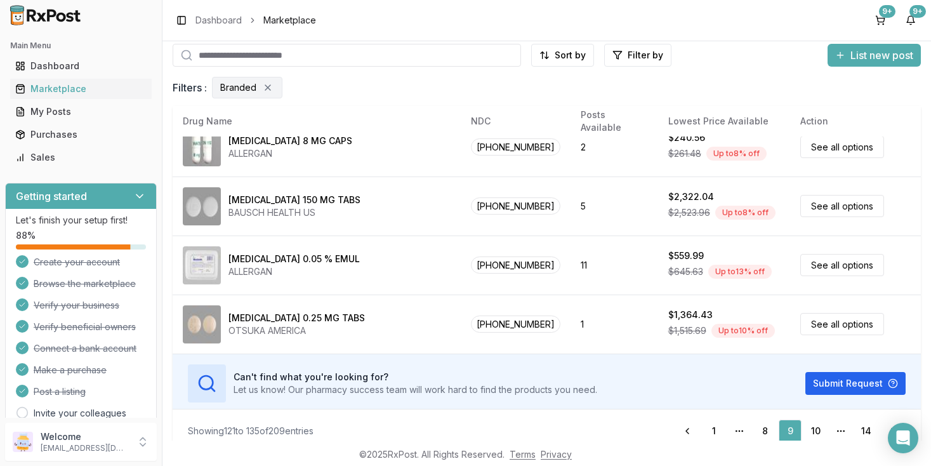
scroll to position [51, 0]
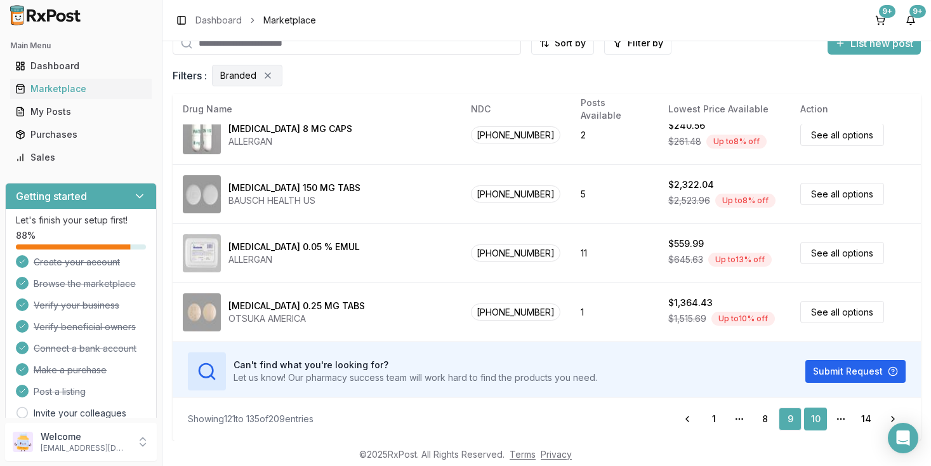
click at [817, 420] on link "10" at bounding box center [815, 419] width 23 height 23
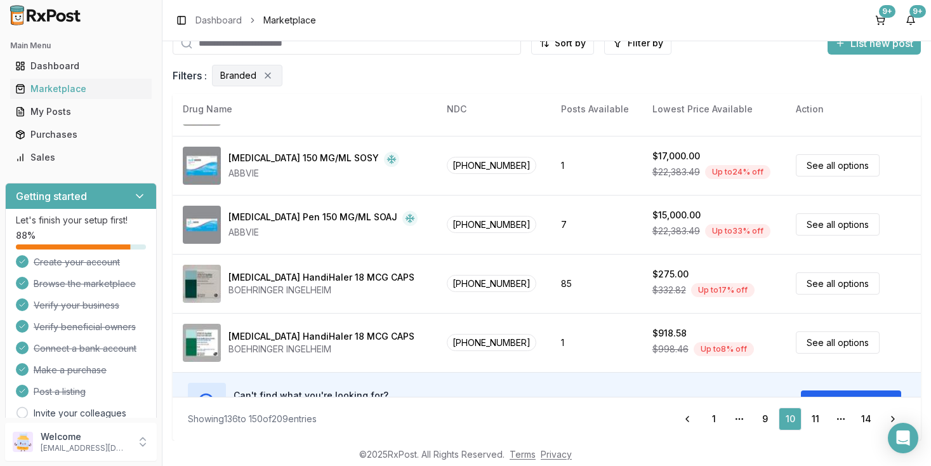
scroll to position [672, 0]
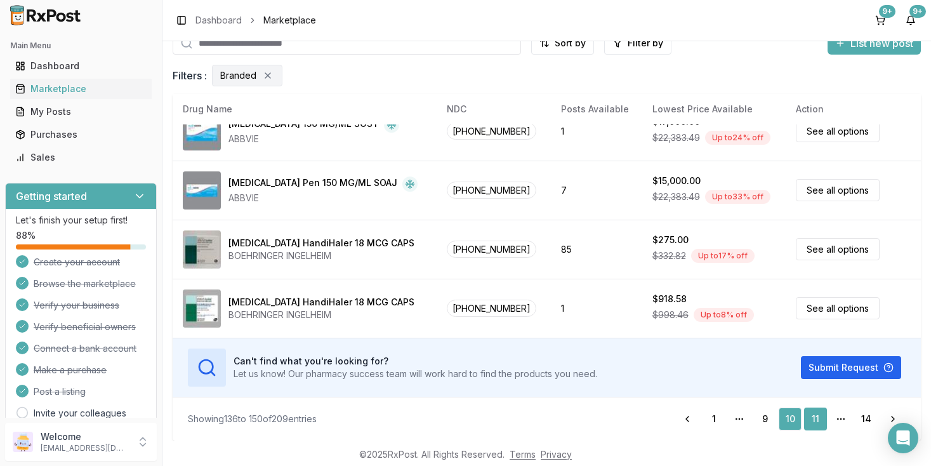
click at [815, 420] on link "11" at bounding box center [815, 419] width 23 height 23
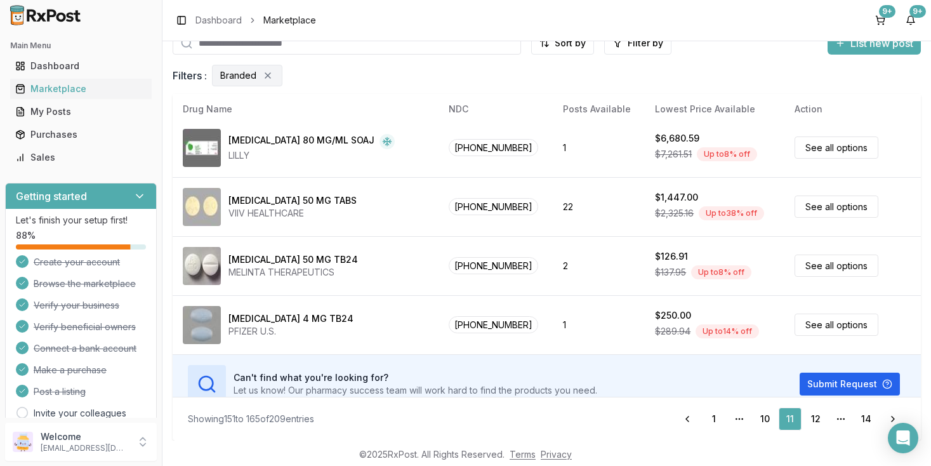
scroll to position [672, 0]
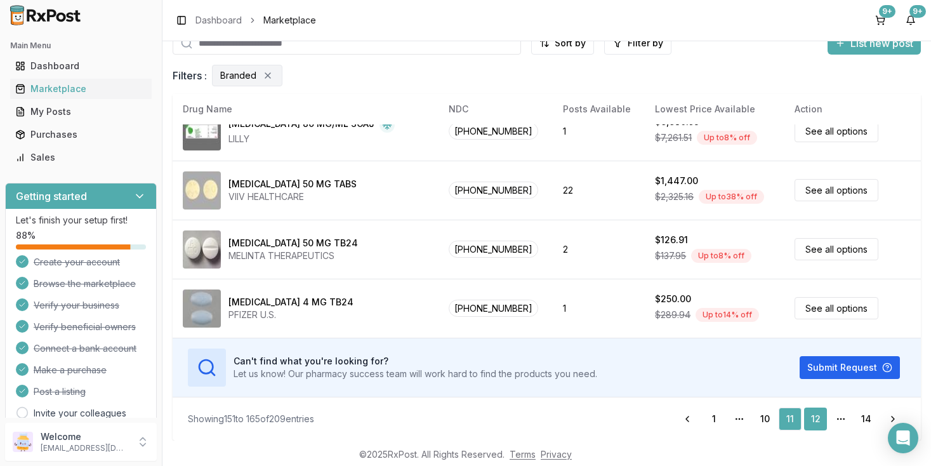
click at [820, 423] on link "12" at bounding box center [815, 419] width 23 height 23
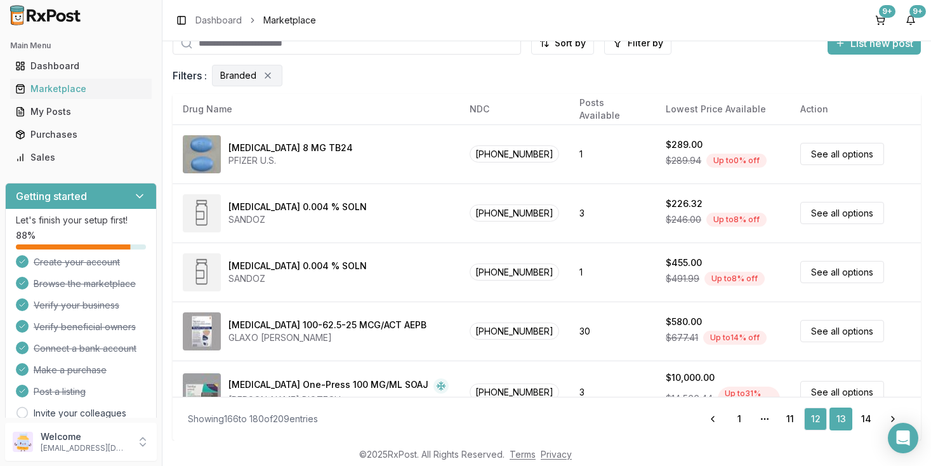
click at [844, 419] on link "13" at bounding box center [841, 419] width 23 height 23
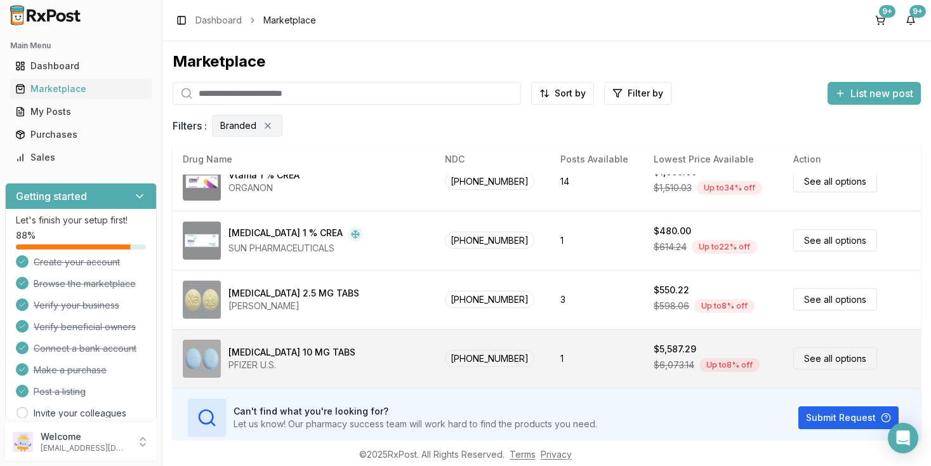
scroll to position [51, 0]
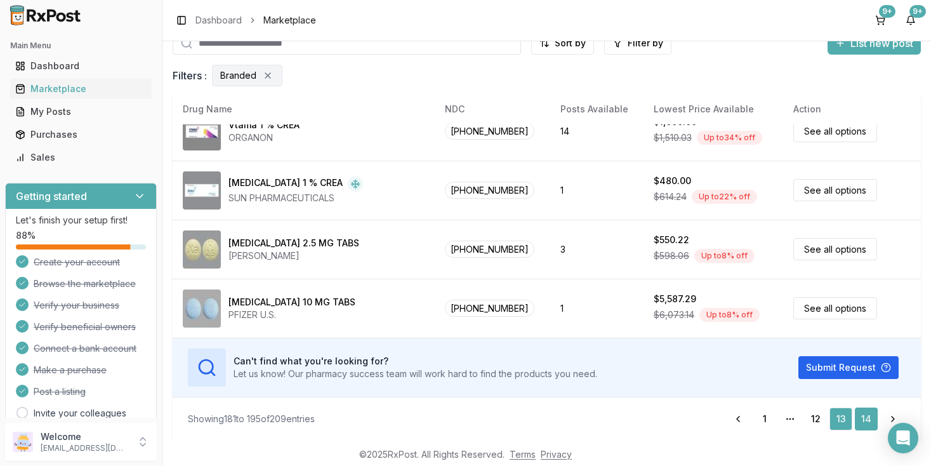
click at [871, 420] on link "14" at bounding box center [866, 419] width 23 height 23
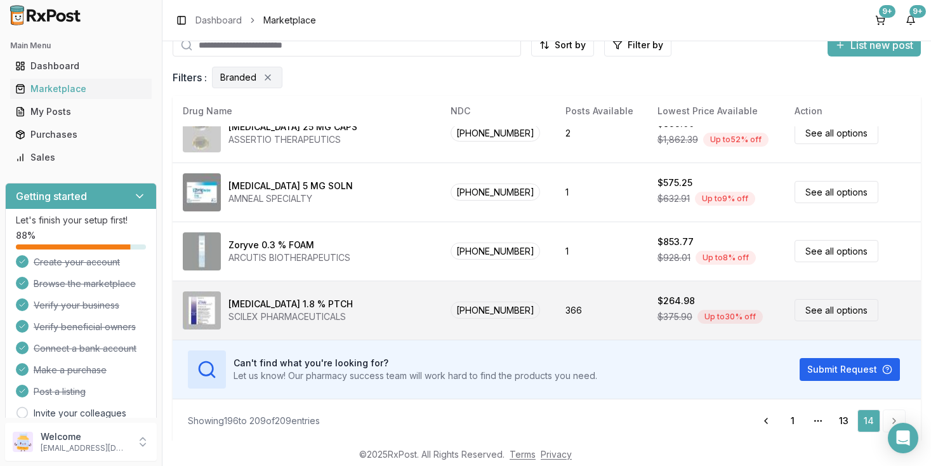
scroll to position [51, 0]
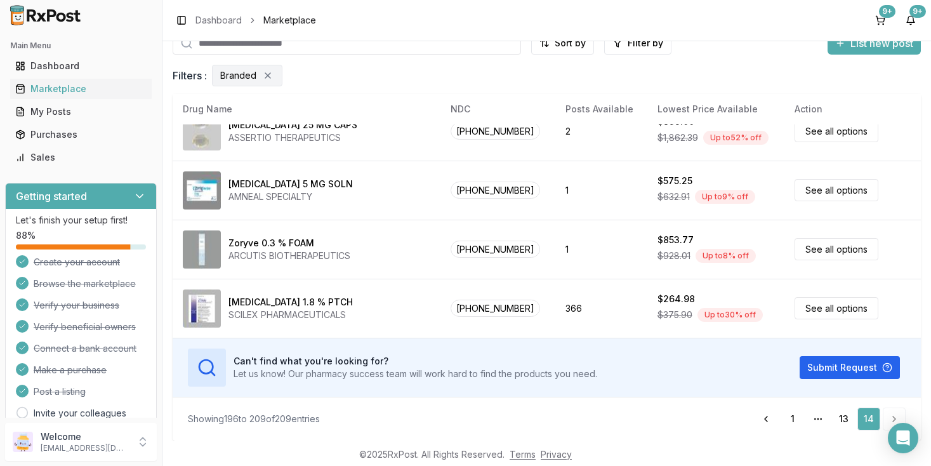
click at [891, 416] on li "pagination" at bounding box center [894, 419] width 23 height 23
click at [883, 18] on button "9+" at bounding box center [880, 20] width 20 height 20
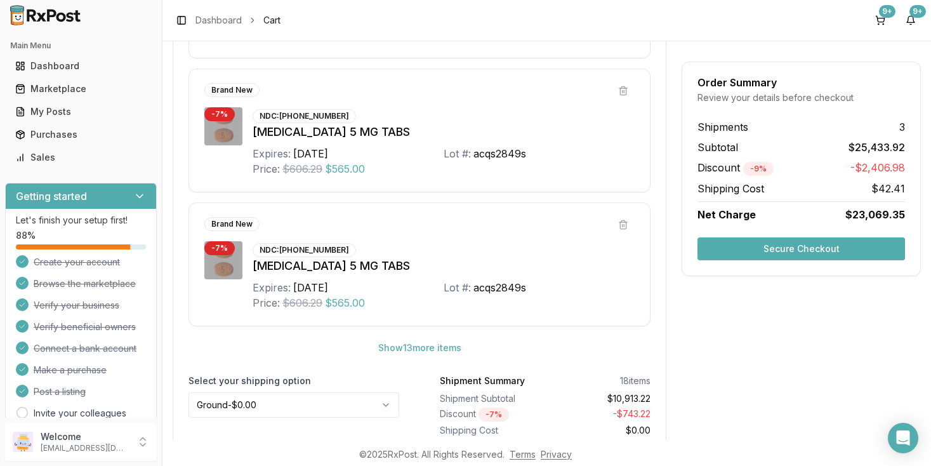
scroll to position [2381, 0]
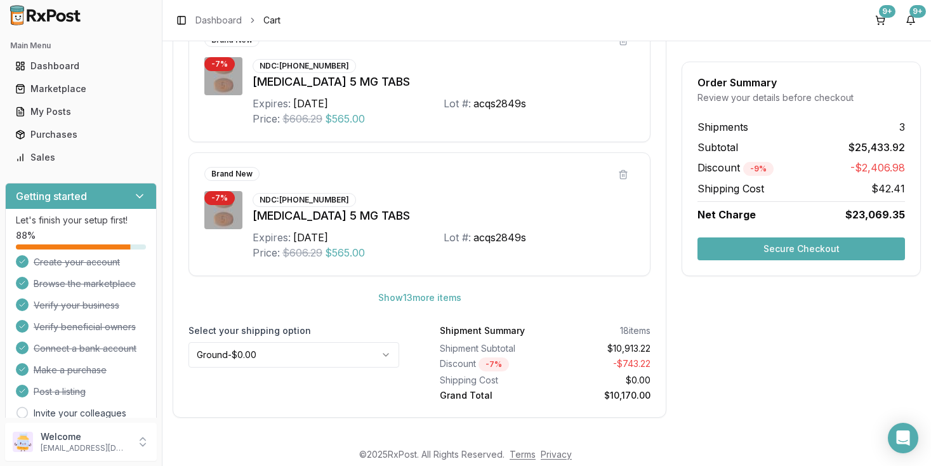
click at [813, 248] on button "Secure Checkout" at bounding box center [802, 248] width 208 height 23
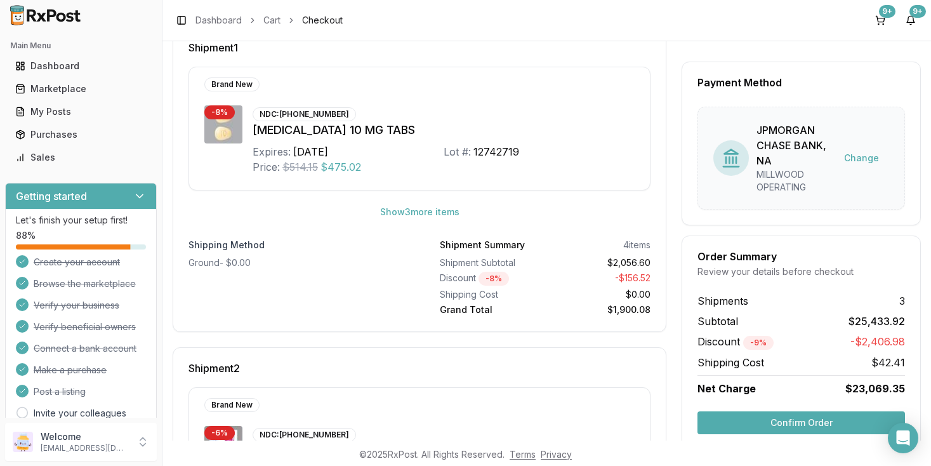
scroll to position [209, 0]
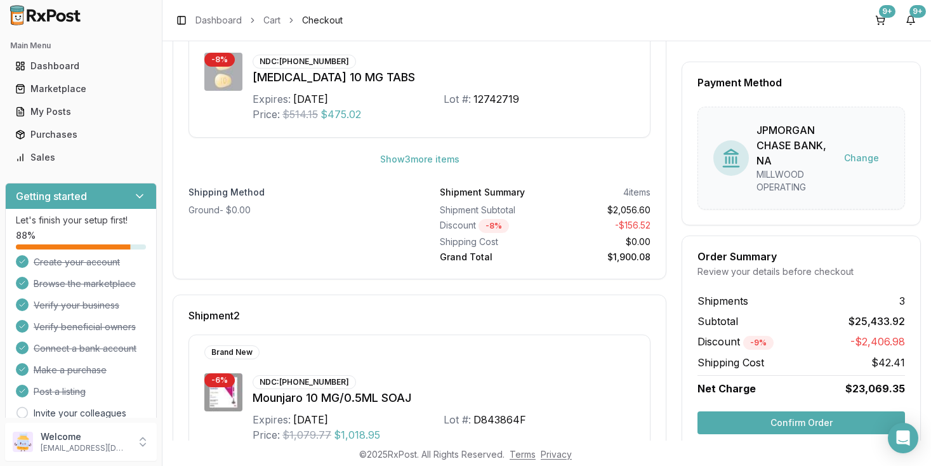
click at [803, 422] on button "Confirm Order" at bounding box center [802, 422] width 208 height 23
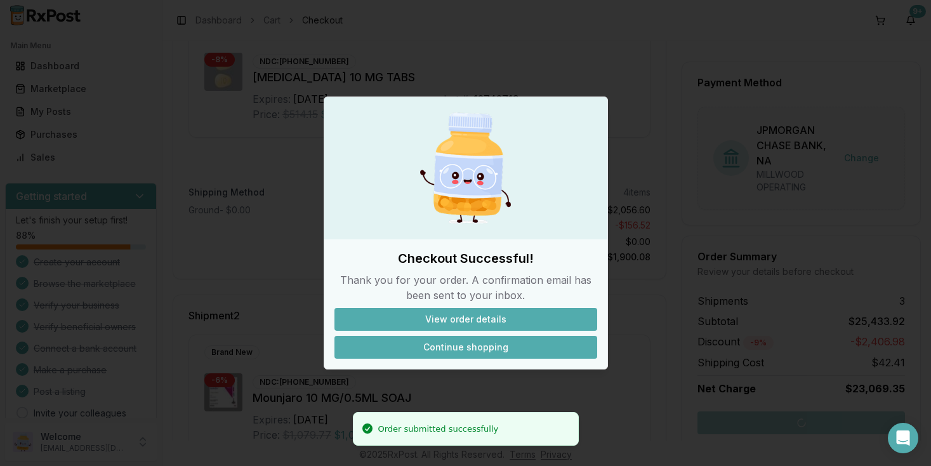
click at [477, 351] on button "Continue shopping" at bounding box center [466, 347] width 263 height 23
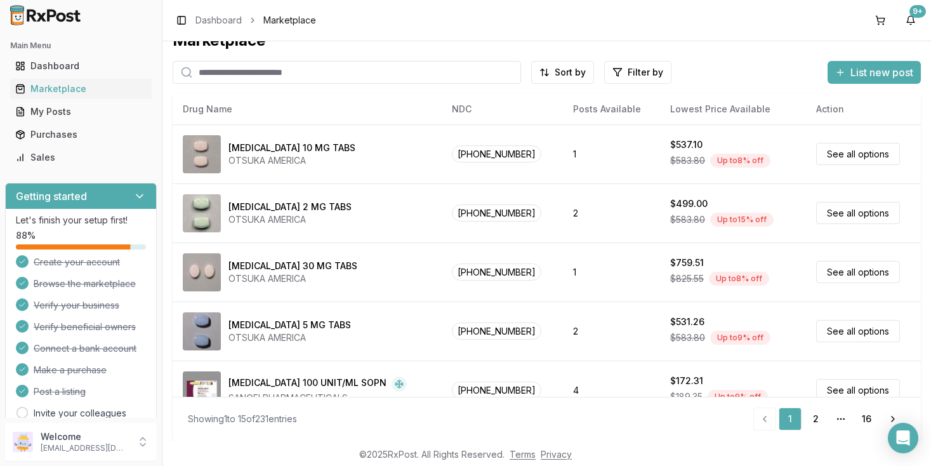
scroll to position [22, 0]
click at [56, 86] on div "Marketplace" at bounding box center [80, 89] width 131 height 13
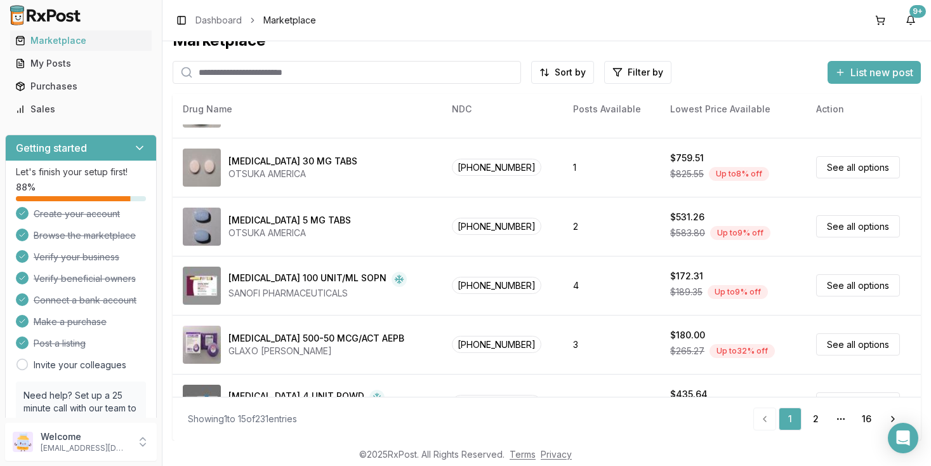
scroll to position [49, 0]
click at [20, 366] on icon at bounding box center [22, 363] width 13 height 13
click at [55, 362] on link "Invite your colleagues" at bounding box center [80, 364] width 93 height 13
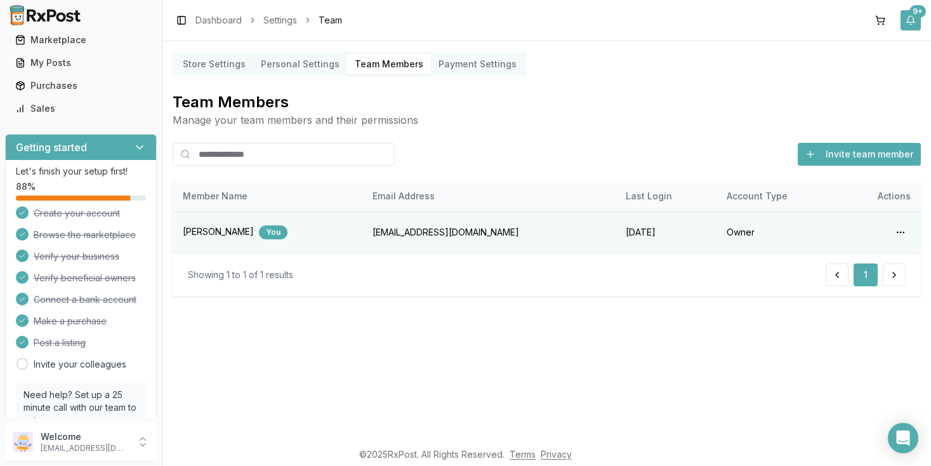
click at [907, 22] on button "9+" at bounding box center [911, 20] width 20 height 20
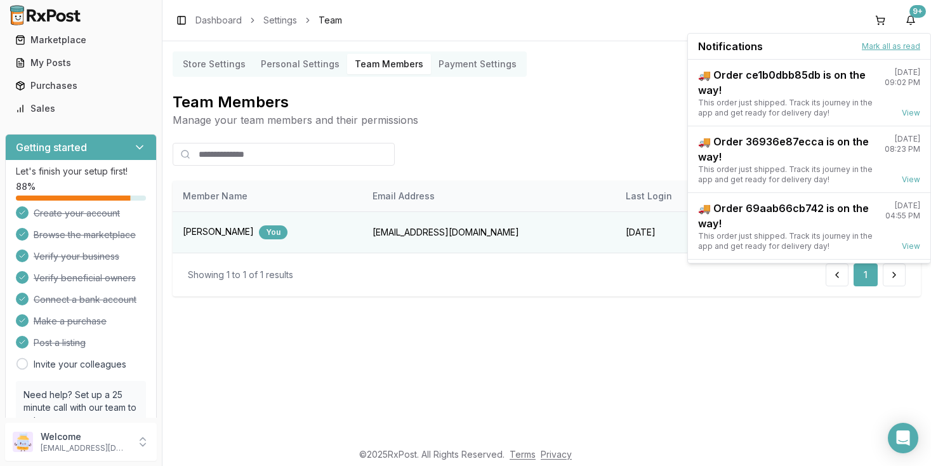
click at [889, 48] on button "Mark all as read" at bounding box center [891, 46] width 58 height 10
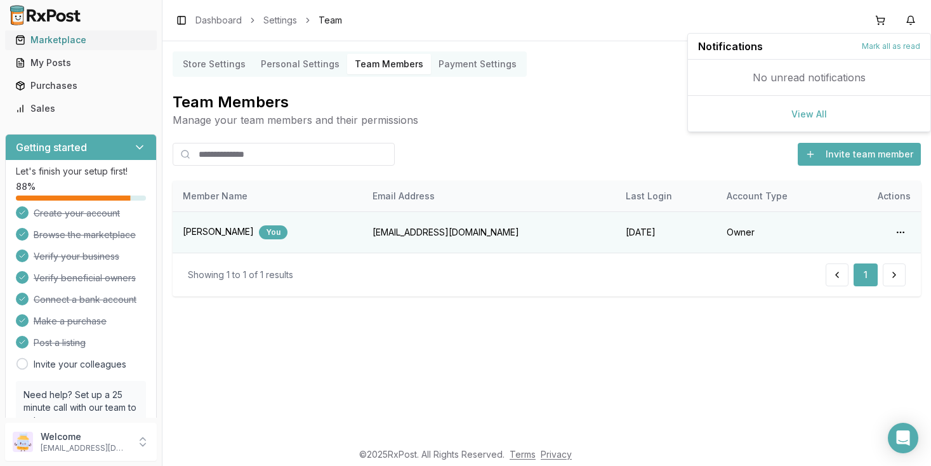
click at [53, 41] on div "Marketplace" at bounding box center [80, 40] width 131 height 13
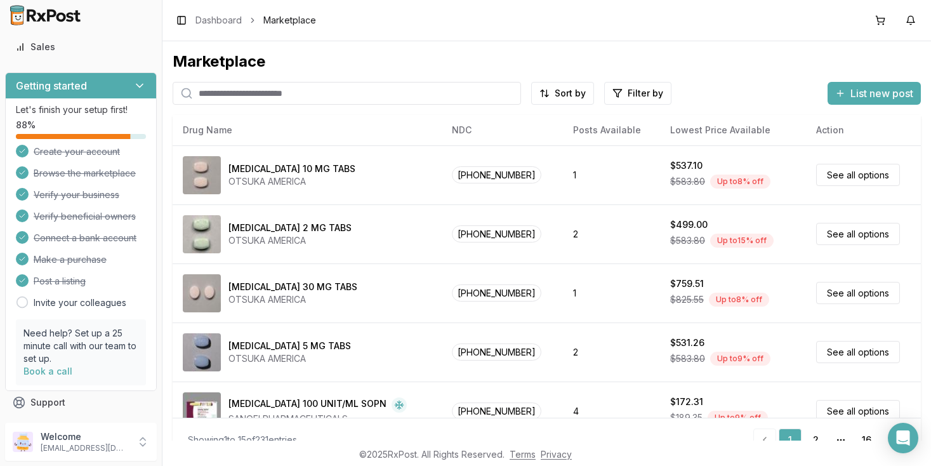
scroll to position [105, 0]
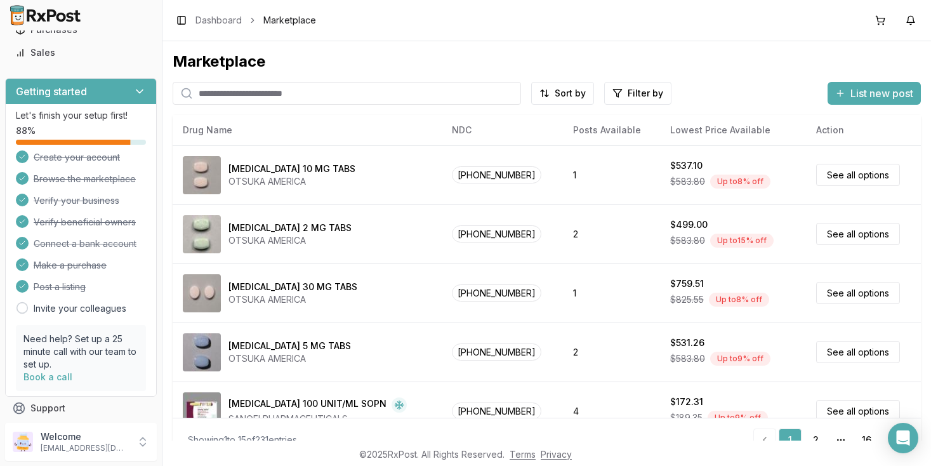
click at [95, 208] on div "Create your account Browse the marketplace Verify your business Verify benefici…" at bounding box center [81, 232] width 130 height 165
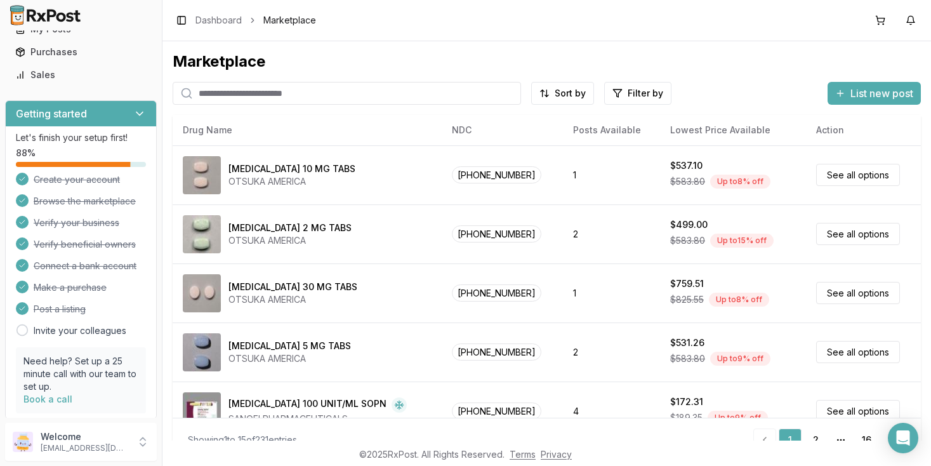
scroll to position [82, 0]
click at [95, 208] on div "Create your account Browse the marketplace Verify your business Verify benefici…" at bounding box center [81, 255] width 130 height 165
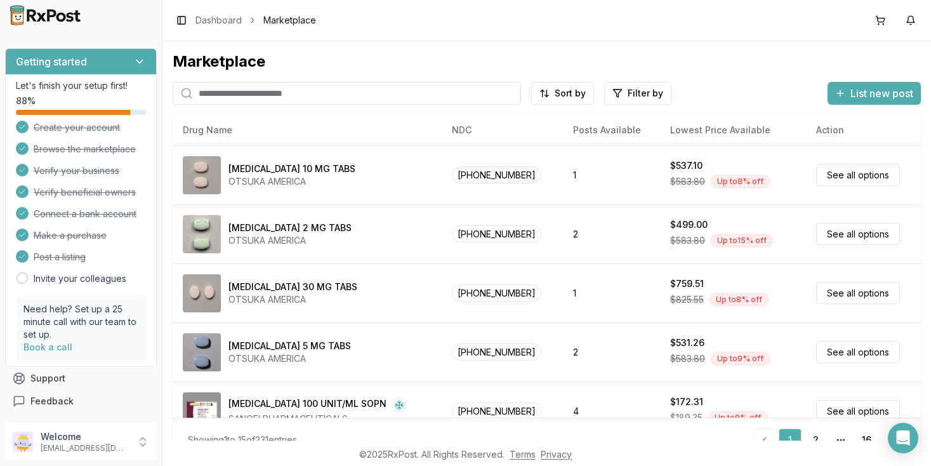
scroll to position [0, 0]
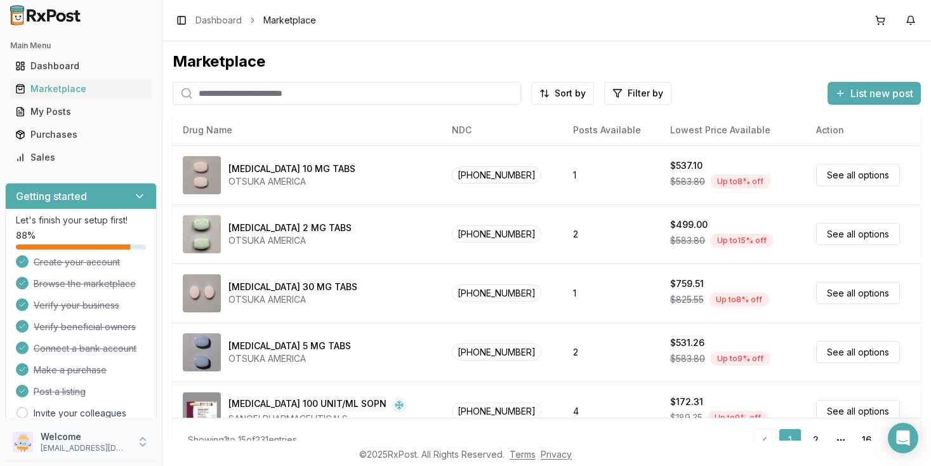
click at [143, 442] on icon at bounding box center [142, 442] width 13 height 13
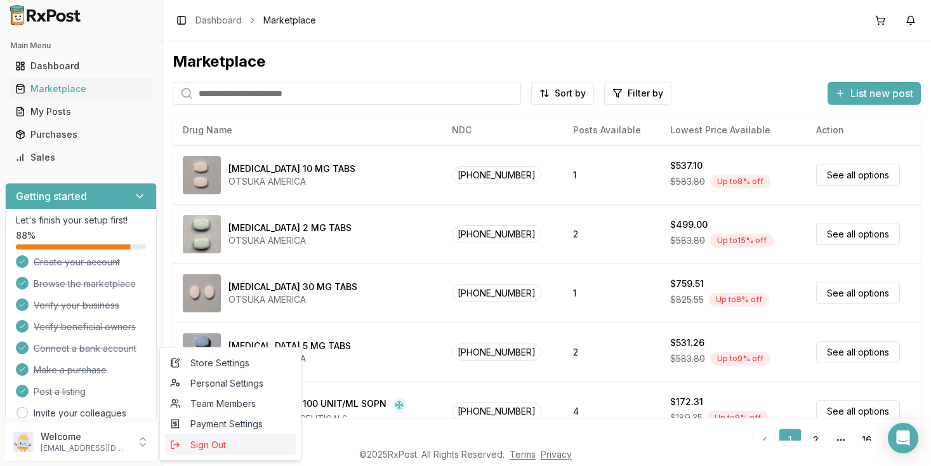
click at [209, 446] on span "Sign Out" at bounding box center [230, 445] width 121 height 13
